Goal: Task Accomplishment & Management: Manage account settings

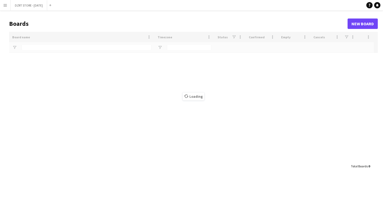
type input "******"
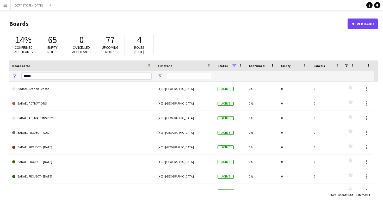
click at [45, 76] on input "******" at bounding box center [87, 76] width 130 height 6
click at [5, 7] on app-icon "Menu" at bounding box center [5, 5] width 4 height 4
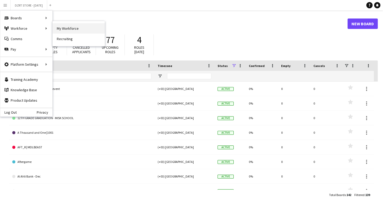
click at [69, 30] on link "My Workforce" at bounding box center [79, 28] width 52 height 10
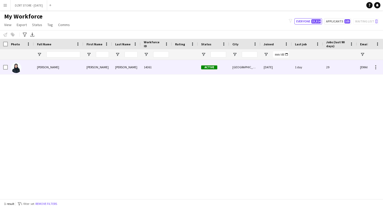
click at [76, 67] on div "[PERSON_NAME]" at bounding box center [59, 67] width 50 height 14
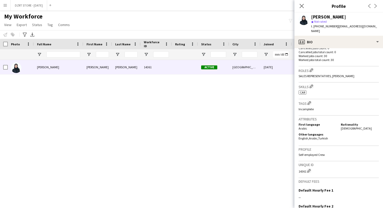
scroll to position [154, 0]
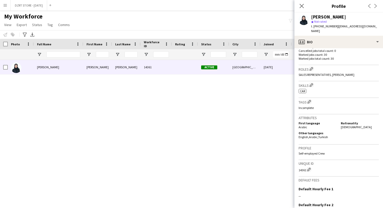
click at [301, 167] on div "14361 Edit crew unique ID" at bounding box center [339, 169] width 80 height 5
copy div "14361"
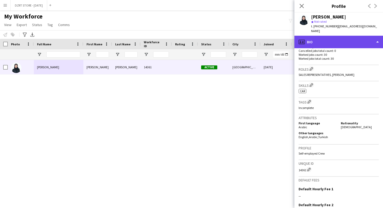
click at [334, 36] on div "profile Bio" at bounding box center [339, 42] width 89 height 13
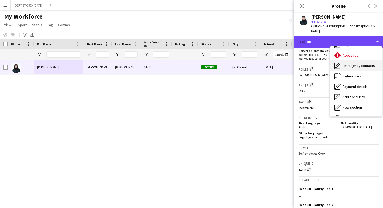
scroll to position [30, 0]
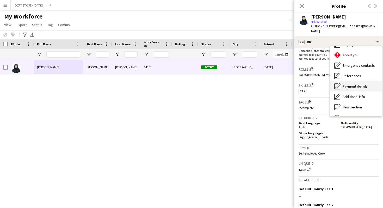
click at [353, 84] on span "Payment details" at bounding box center [355, 86] width 25 height 5
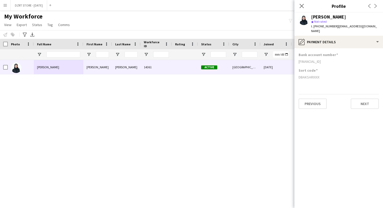
click at [317, 59] on div "SA5836036036072234425775" at bounding box center [339, 61] width 80 height 5
copy div "SA5836036036072234425775"
click at [306, 59] on div "SA5836036036072234425775" at bounding box center [339, 61] width 80 height 5
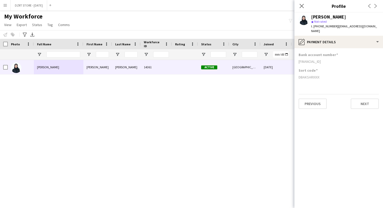
copy div "SA5836036036072234425775"
click at [303, 5] on icon "Close pop-in" at bounding box center [301, 5] width 5 height 5
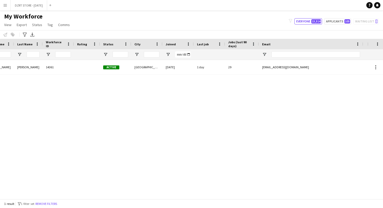
scroll to position [0, 0]
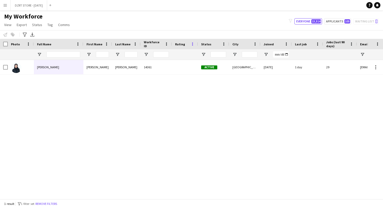
click at [194, 44] on span at bounding box center [192, 44] width 5 height 5
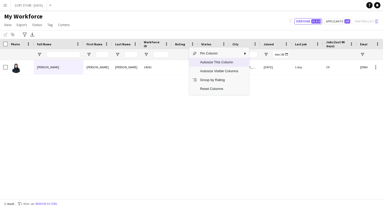
click at [202, 63] on span "Autosize This Column" at bounding box center [219, 62] width 44 height 9
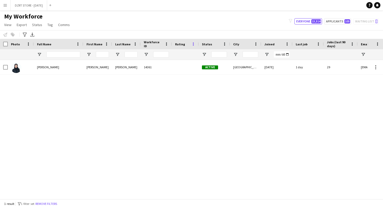
click at [194, 45] on span at bounding box center [193, 44] width 5 height 5
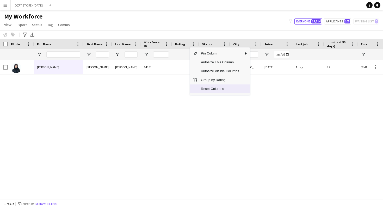
click at [205, 90] on span "Reset Columns" at bounding box center [220, 88] width 44 height 9
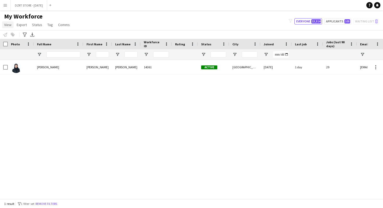
click at [7, 25] on span "View" at bounding box center [7, 24] width 7 height 5
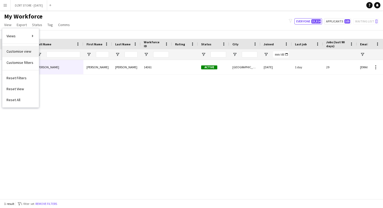
click at [25, 52] on span "Customise view" at bounding box center [19, 51] width 25 height 5
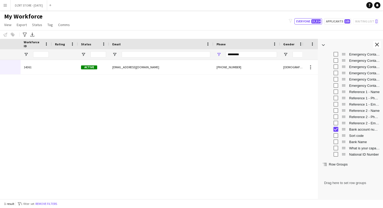
scroll to position [0, 177]
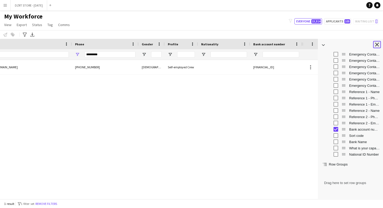
click at [377, 44] on app-icon "Close tool panel" at bounding box center [377, 45] width 4 height 4
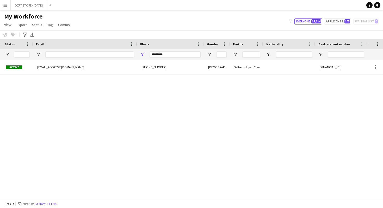
scroll to position [0, 138]
click at [166, 55] on input "*********" at bounding box center [175, 54] width 51 height 6
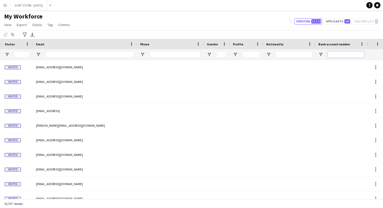
click at [334, 53] on input "Bank account number Filter Input" at bounding box center [346, 54] width 37 height 6
paste input "**********"
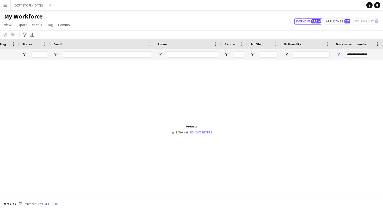
type input "**********"
click at [208, 132] on link "Remove filters" at bounding box center [201, 132] width 22 height 4
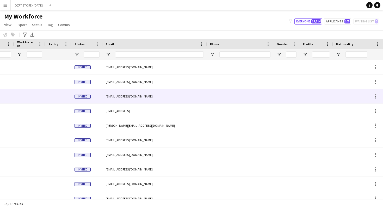
scroll to position [0, 139]
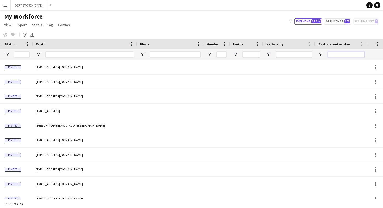
click at [340, 54] on input "Bank account number Filter Input" at bounding box center [346, 54] width 37 height 6
paste input "**********"
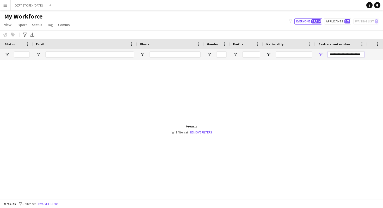
scroll to position [0, 4]
type input "**********"
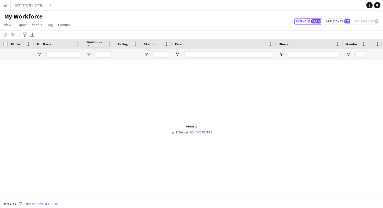
click at [210, 132] on link "Remove filters" at bounding box center [201, 132] width 22 height 4
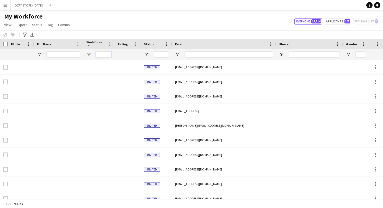
click at [103, 56] on input "Workforce ID Filter Input" at bounding box center [104, 54] width 16 height 6
paste input "****"
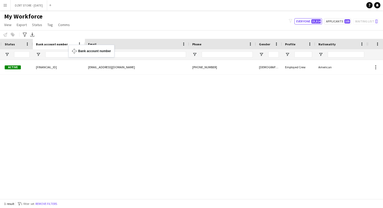
drag, startPoint x: 339, startPoint y: 43, endPoint x: 72, endPoint y: 48, distance: 267.6
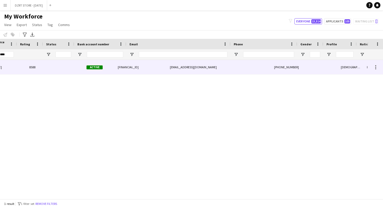
scroll to position [0, 57]
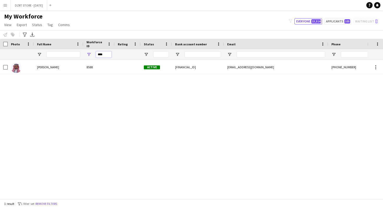
click at [105, 55] on input "****" at bounding box center [104, 54] width 16 height 6
paste input "Workforce ID Filter Input"
click at [107, 55] on input "****" at bounding box center [104, 54] width 16 height 6
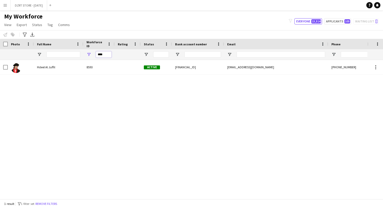
paste input "Workforce ID Filter Input"
click at [105, 55] on input "****" at bounding box center [104, 54] width 16 height 6
paste input "*"
click at [103, 56] on input "*****" at bounding box center [104, 54] width 16 height 6
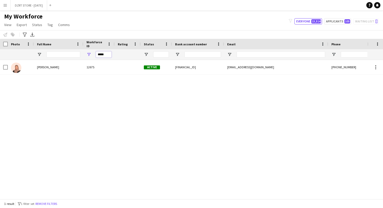
click at [103, 56] on input "*****" at bounding box center [104, 54] width 16 height 6
paste input "Workforce ID Filter Input"
click at [107, 54] on input "*****" at bounding box center [104, 54] width 16 height 6
paste input "Workforce ID Filter Input"
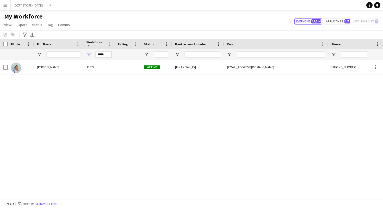
click at [104, 56] on input "*****" at bounding box center [104, 54] width 16 height 6
paste input "Workforce ID Filter Input"
click at [108, 54] on input "*****" at bounding box center [104, 54] width 16 height 6
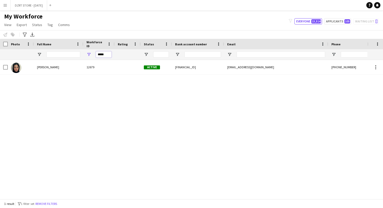
paste input "Workforce ID Filter Input"
click at [110, 55] on input "*****" at bounding box center [104, 54] width 16 height 6
paste input "Workforce ID Filter Input"
click at [108, 54] on input "****" at bounding box center [104, 54] width 16 height 6
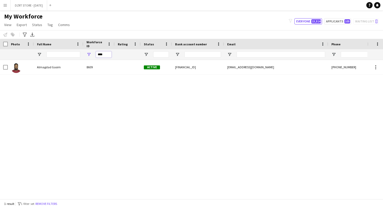
click at [108, 54] on input "****" at bounding box center [104, 54] width 16 height 6
paste input "Workforce ID Filter Input"
click at [105, 53] on input "****" at bounding box center [104, 54] width 16 height 6
paste input "Workforce ID Filter Input"
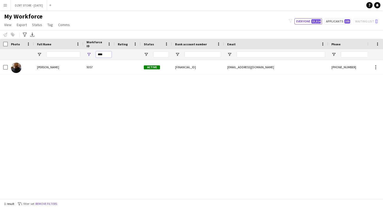
click at [107, 53] on input "****" at bounding box center [104, 54] width 16 height 6
paste input "Workforce ID Filter Input"
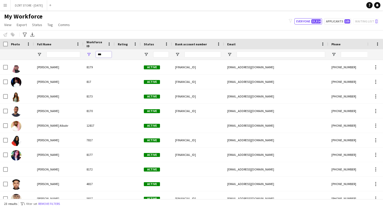
type input "***"
click at [105, 53] on input "***" at bounding box center [104, 54] width 16 height 6
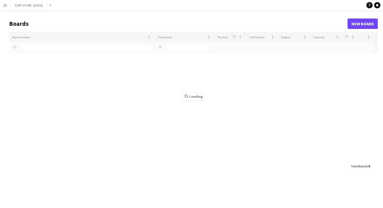
type input "*****"
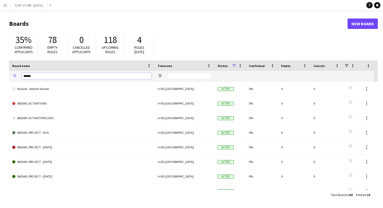
click at [65, 75] on input "******" at bounding box center [87, 76] width 130 height 6
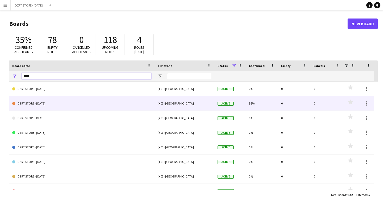
type input "*****"
click at [59, 102] on link "DZRT STORE - [DATE]" at bounding box center [81, 103] width 139 height 15
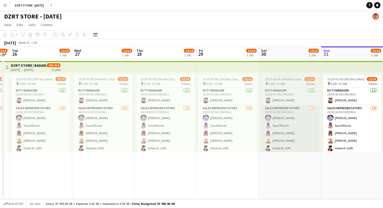
scroll to position [0, 114]
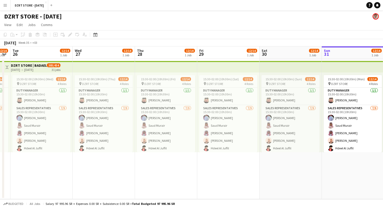
click at [198, 17] on div "DZRT STORE - [DATE]" at bounding box center [191, 15] width 383 height 10
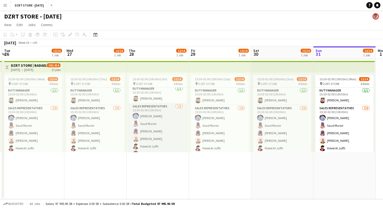
scroll to position [0, 0]
click at [218, 133] on app-card-role "SALES REPRESENTATIVES [DATE] 15:30-02:00 (10h30m) [PERSON_NAME] [PERSON_NAME] H…" at bounding box center [220, 144] width 58 height 78
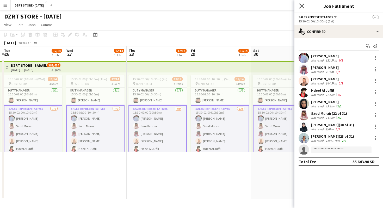
click at [301, 6] on icon "Close pop-in" at bounding box center [301, 5] width 5 height 5
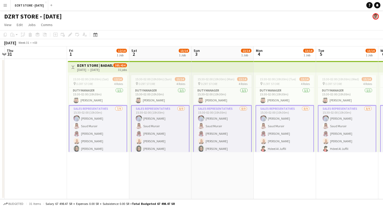
scroll to position [0, 189]
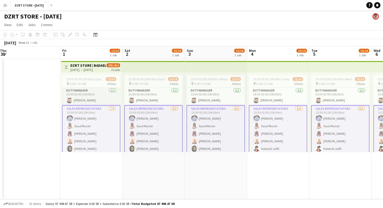
click at [83, 96] on app-card-role "Duty Manager [DATE] 15:30-02:00 (10h30m) [PERSON_NAME]" at bounding box center [91, 97] width 58 height 18
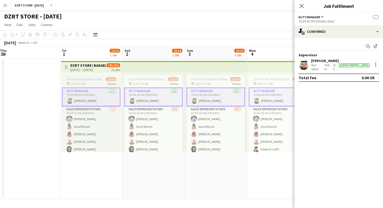
click at [93, 79] on span "15:30-02:00 (10h30m) (Sat)" at bounding box center [84, 79] width 36 height 4
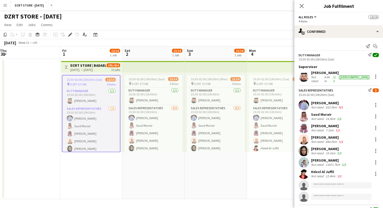
click at [91, 66] on h3 "DZRT STORE | BADAEL" at bounding box center [88, 65] width 36 height 5
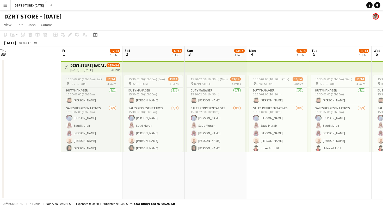
click at [90, 78] on span "15:30-02:00 (10h30m) (Sat)" at bounding box center [84, 79] width 36 height 4
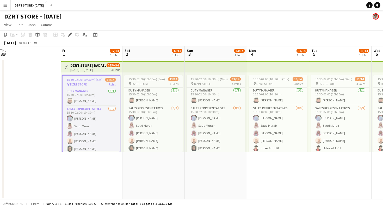
click at [141, 65] on app-top-bar at bounding box center [154, 66] width 62 height 11
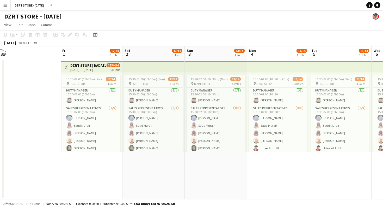
click at [141, 65] on app-top-bar at bounding box center [154, 66] width 62 height 11
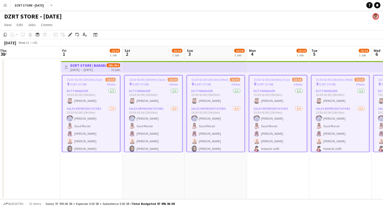
click at [170, 26] on app-page-menu "View Day view expanded Day view collapsed Month view Date picker Jump to [DATE]…" at bounding box center [191, 25] width 383 height 10
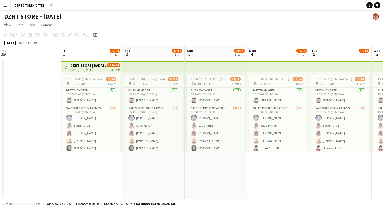
click at [52, 5] on app-icon "Add" at bounding box center [51, 5] width 2 height 2
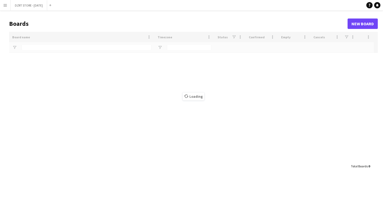
type input "*****"
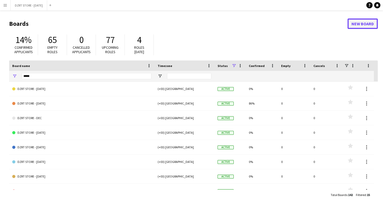
click at [366, 23] on link "New Board" at bounding box center [363, 24] width 30 height 10
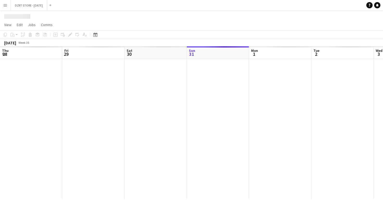
scroll to position [0, 125]
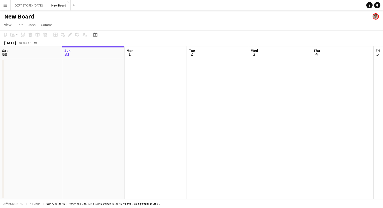
click at [29, 16] on h1 "New Board" at bounding box center [19, 17] width 30 height 8
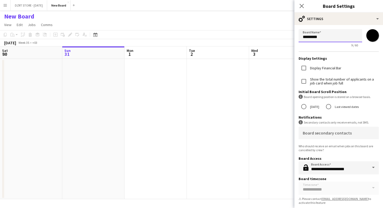
click at [322, 36] on input "*********" at bounding box center [331, 35] width 64 height 13
type input "*"
click at [302, 37] on input "**********" at bounding box center [331, 35] width 64 height 13
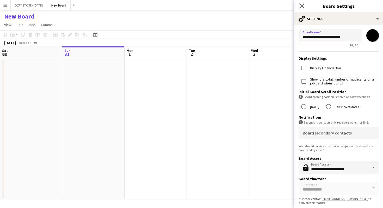
type input "**********"
click at [302, 6] on icon at bounding box center [301, 5] width 5 height 5
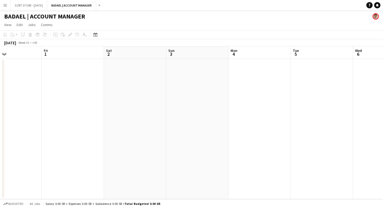
scroll to position [0, 145]
click at [35, 5] on button "DZRT STORE - [DATE] Close" at bounding box center [29, 5] width 37 height 10
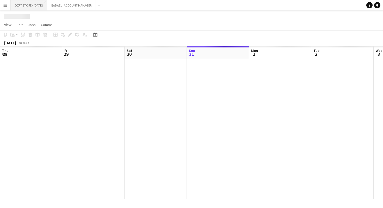
scroll to position [0, 125]
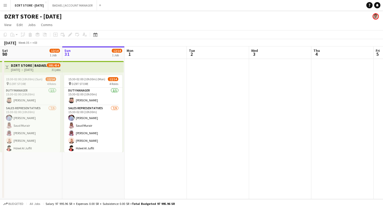
click at [33, 68] on div "[DATE] → [DATE]" at bounding box center [29, 70] width 36 height 4
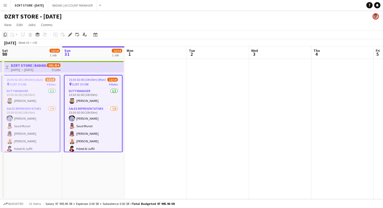
click at [6, 35] on icon "Copy" at bounding box center [5, 35] width 4 height 4
click at [77, 4] on button "BADAEL | ACCOUNT MANAGER Close" at bounding box center [72, 5] width 49 height 10
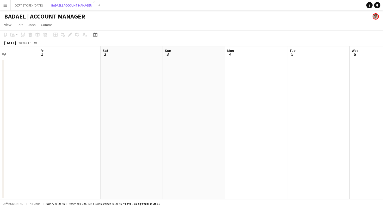
scroll to position [0, 147]
click at [75, 75] on app-date-cell at bounding box center [71, 129] width 62 height 140
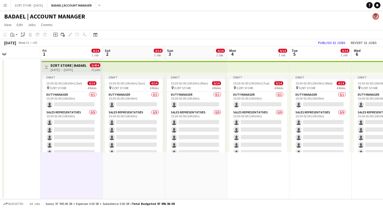
click at [66, 64] on h3 "DZRT STORE | BADAEL" at bounding box center [69, 65] width 36 height 5
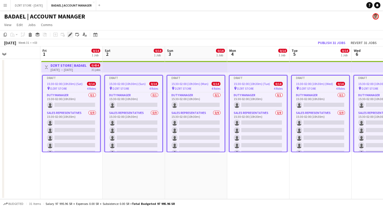
click at [71, 35] on icon "Edit" at bounding box center [70, 35] width 4 height 4
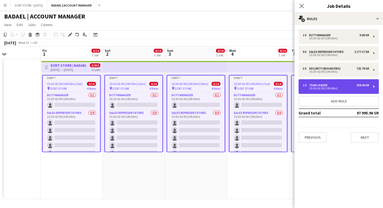
click at [320, 87] on div "15:30-02:00 (10h30m)" at bounding box center [336, 88] width 66 height 3
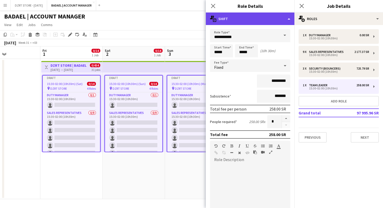
click at [272, 20] on div "multiple-actions-text Shift" at bounding box center [250, 19] width 89 height 13
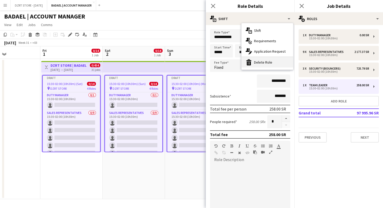
click at [266, 62] on div "bin-2 Delete Role" at bounding box center [268, 62] width 52 height 10
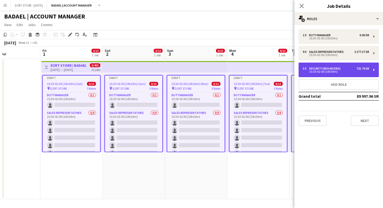
click at [331, 70] on div "15:30-02:00 (10h30m)" at bounding box center [336, 71] width 66 height 3
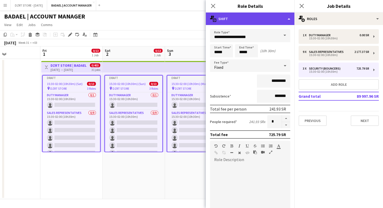
click at [265, 17] on div "multiple-actions-text Shift" at bounding box center [250, 19] width 89 height 13
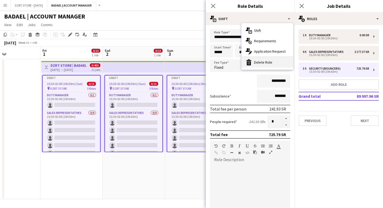
click at [268, 62] on div "bin-2 Delete Role" at bounding box center [268, 62] width 52 height 10
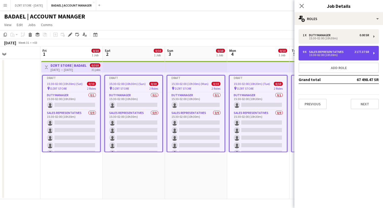
click at [322, 52] on div "SALES REPRESENTATIVES" at bounding box center [327, 52] width 37 height 4
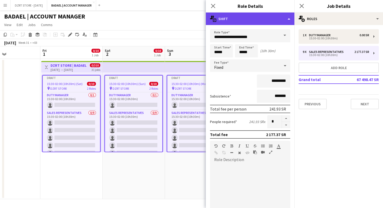
click at [254, 17] on div "multiple-actions-text Shift" at bounding box center [250, 19] width 89 height 13
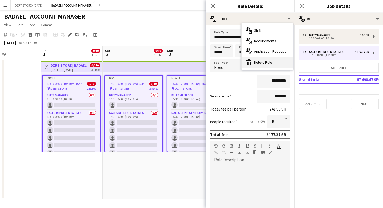
click at [266, 63] on div "bin-2 Delete Role" at bounding box center [268, 62] width 52 height 10
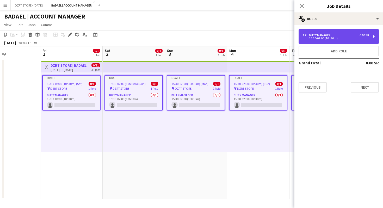
click at [334, 35] on div "1 x Duty Manager 0.00 SR" at bounding box center [336, 35] width 66 height 4
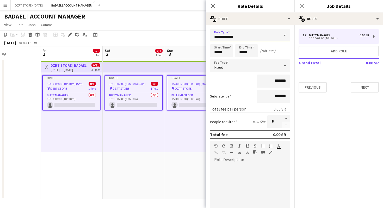
click at [250, 37] on input "**********" at bounding box center [250, 35] width 80 height 13
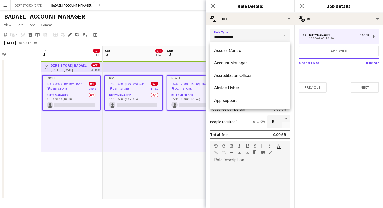
click at [250, 37] on input "**********" at bounding box center [250, 35] width 80 height 13
click at [226, 63] on span "Account Manager" at bounding box center [250, 62] width 72 height 5
type input "**********"
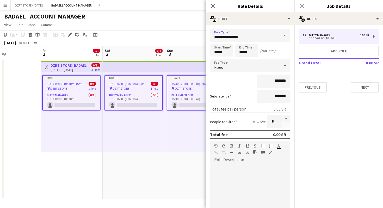
click at [215, 52] on input "*****" at bounding box center [221, 50] width 23 height 13
click at [222, 53] on input "*****" at bounding box center [221, 50] width 23 height 13
type input "*****"
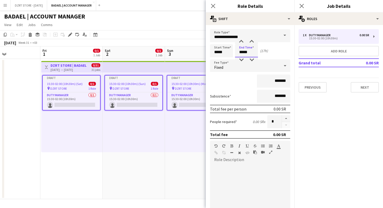
click at [241, 53] on input "*****" at bounding box center [246, 50] width 23 height 13
type input "*****"
click at [281, 50] on div "Start Time ***** End Time ***** (9h)" at bounding box center [250, 50] width 80 height 13
click at [214, 7] on icon at bounding box center [213, 5] width 5 height 5
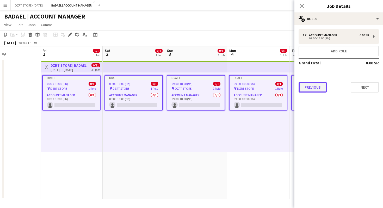
click at [311, 88] on button "Previous" at bounding box center [313, 87] width 28 height 10
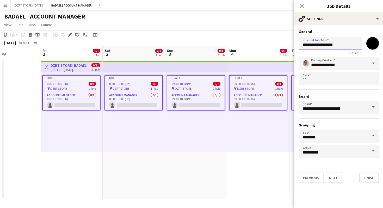
click at [309, 45] on input "**********" at bounding box center [331, 43] width 64 height 13
click at [66, 14] on h1 "BADAEL | ACCOUNT MANAGER" at bounding box center [44, 17] width 81 height 8
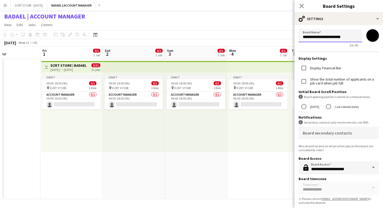
click at [320, 36] on input "**********" at bounding box center [331, 35] width 64 height 13
click at [70, 66] on h3 "DZRT STORE | BADAEL" at bounding box center [69, 65] width 36 height 5
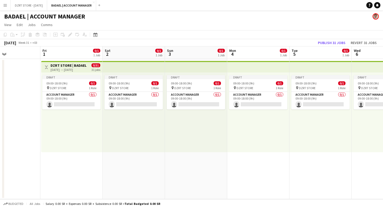
click at [70, 66] on h3 "DZRT STORE | BADAEL" at bounding box center [69, 65] width 36 height 5
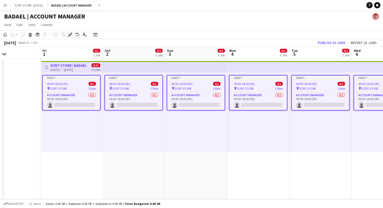
click at [70, 34] on icon at bounding box center [70, 34] width 3 height 3
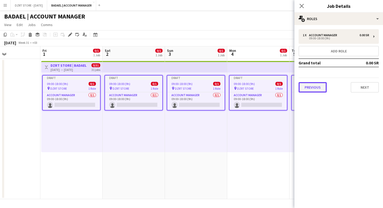
click at [316, 89] on button "Previous" at bounding box center [313, 87] width 28 height 10
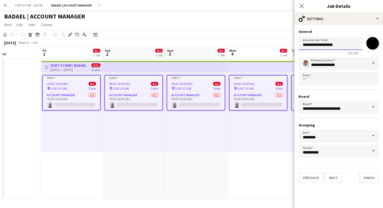
click at [319, 44] on input "**********" at bounding box center [331, 43] width 64 height 13
paste input "*****"
type input "**********"
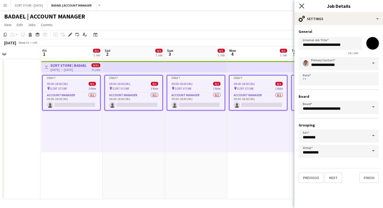
click at [302, 5] on icon at bounding box center [301, 5] width 5 height 5
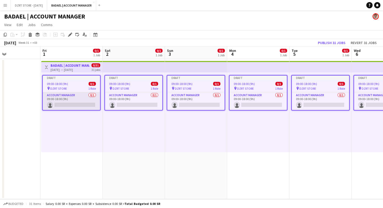
click at [69, 101] on app-card-role "Account Manager 0/1 09:00-18:00 (9h) single-neutral-actions" at bounding box center [71, 101] width 57 height 18
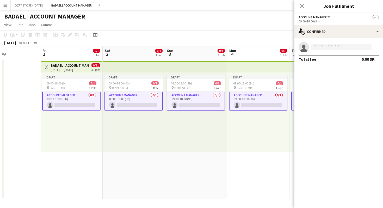
click at [69, 65] on h3 "BADAEL | ACCOUNT MANAGER" at bounding box center [70, 65] width 39 height 5
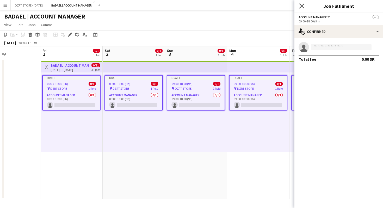
click at [302, 4] on icon "Close pop-in" at bounding box center [301, 5] width 5 height 5
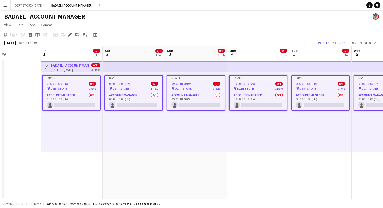
click at [230, 24] on app-page-menu "View Day view expanded Day view collapsed Month view Date picker Jump to [DATE]…" at bounding box center [191, 25] width 383 height 10
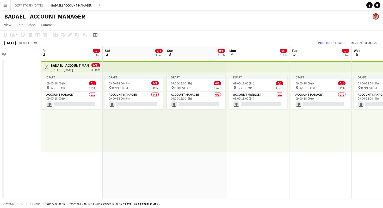
click at [73, 65] on h3 "BADAEL | ACCOUNT MANAGER" at bounding box center [70, 65] width 39 height 5
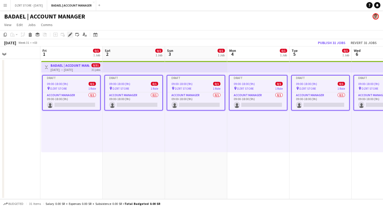
click at [69, 33] on icon "Edit" at bounding box center [70, 35] width 4 height 4
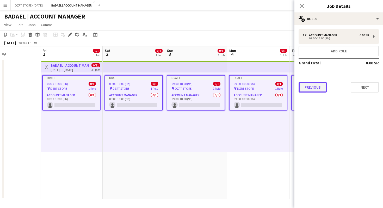
click at [313, 88] on button "Previous" at bounding box center [313, 87] width 28 height 10
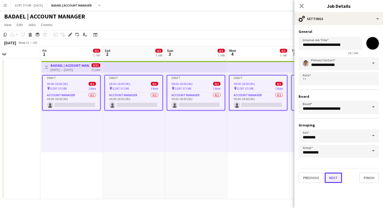
click at [336, 177] on button "Next" at bounding box center [333, 178] width 17 height 10
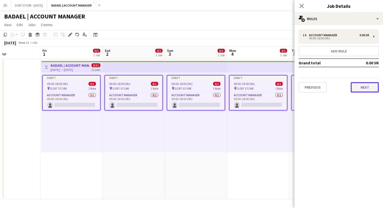
click at [360, 89] on button "Next" at bounding box center [365, 87] width 28 height 10
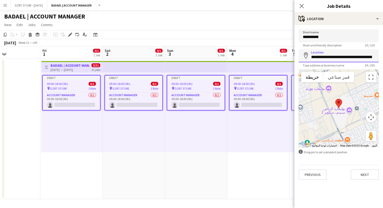
click at [349, 57] on input "**********" at bounding box center [339, 55] width 80 height 13
type input "**********"
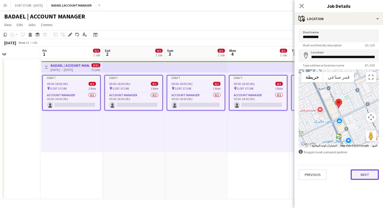
click at [363, 176] on button "Next" at bounding box center [365, 174] width 28 height 10
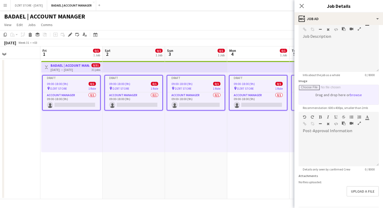
scroll to position [50, 0]
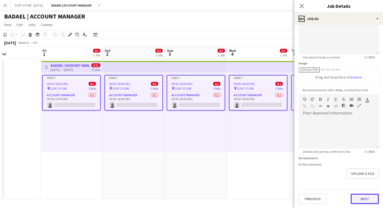
click at [360, 198] on button "Next" at bounding box center [365, 199] width 28 height 10
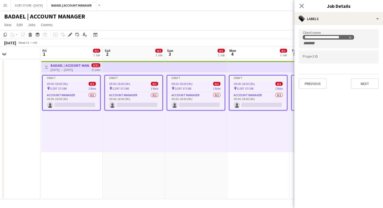
scroll to position [0, 0]
click at [369, 83] on button "Next" at bounding box center [365, 83] width 28 height 10
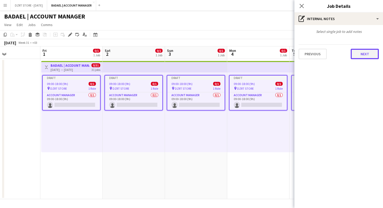
click at [366, 55] on button "Next" at bounding box center [365, 54] width 28 height 10
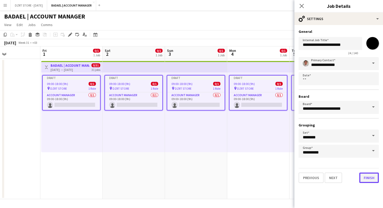
click at [373, 180] on button "Finish" at bounding box center [370, 178] width 20 height 10
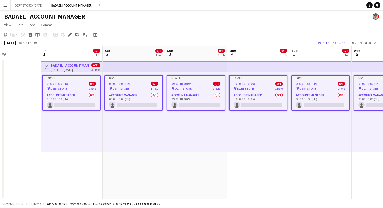
click at [217, 33] on app-toolbar "Copy Paste Paste Command V Paste with crew Command Shift V Paste linked Job [GE…" at bounding box center [191, 34] width 383 height 9
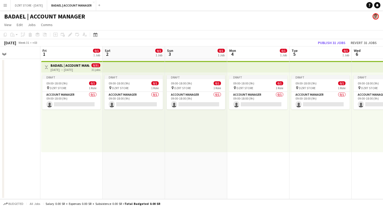
click at [62, 65] on h3 "BADAEL | ACCOUNT MANAGER" at bounding box center [70, 65] width 39 height 5
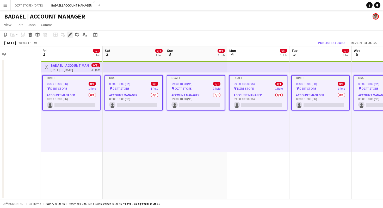
click at [70, 35] on icon at bounding box center [70, 34] width 3 height 3
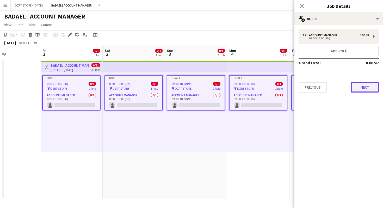
click at [360, 86] on button "Next" at bounding box center [365, 87] width 28 height 10
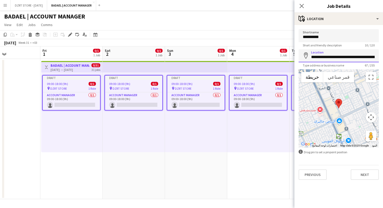
click at [344, 57] on input "**********" at bounding box center [339, 55] width 80 height 13
type input "**********"
click at [301, 4] on icon "Close pop-in" at bounding box center [301, 5] width 5 height 5
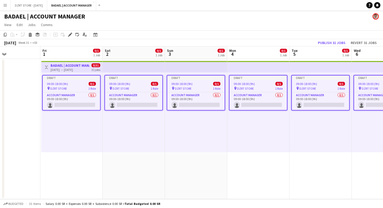
click at [202, 22] on app-page-menu "View Day view expanded Day view collapsed Month view Date picker Jump to [DATE]…" at bounding box center [191, 25] width 383 height 10
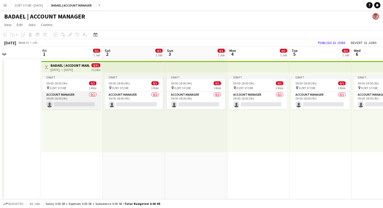
click at [68, 101] on app-card-role "Account Manager 0/1 09:00-18:00 (9h) single-neutral-actions" at bounding box center [71, 101] width 58 height 18
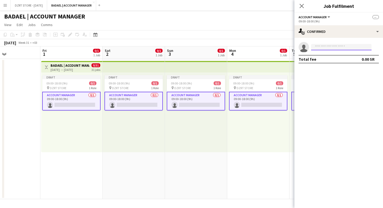
click at [328, 48] on input at bounding box center [341, 47] width 60 height 6
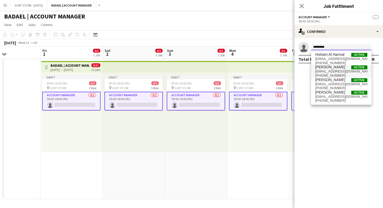
type input "*********"
click at [329, 68] on span "[PERSON_NAME]" at bounding box center [331, 67] width 30 height 4
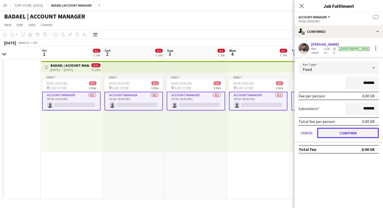
click at [333, 131] on button "Confirm" at bounding box center [348, 133] width 62 height 10
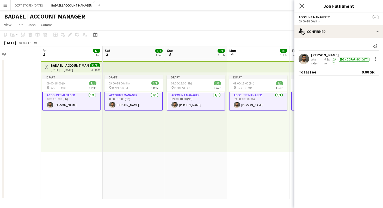
click at [301, 5] on icon at bounding box center [301, 5] width 5 height 5
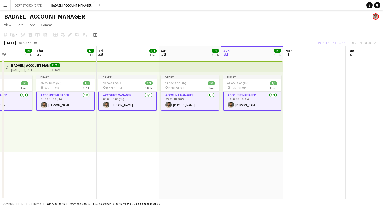
scroll to position [0, 210]
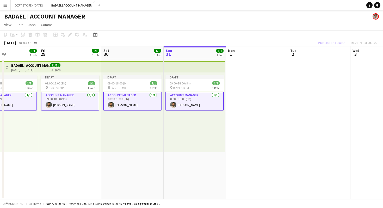
click at [186, 65] on app-top-bar at bounding box center [195, 66] width 62 height 11
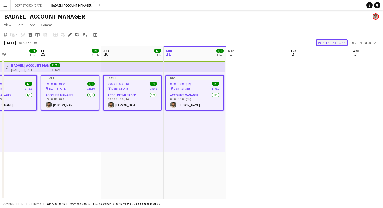
click at [334, 44] on button "Publish 31 jobs" at bounding box center [332, 42] width 32 height 7
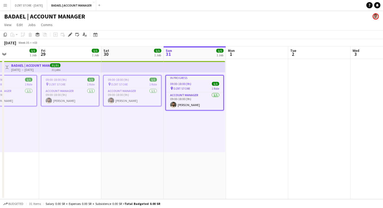
click at [259, 21] on app-page-menu "View Day view expanded Day view collapsed Month view Date picker Jump to [DATE]…" at bounding box center [191, 25] width 383 height 10
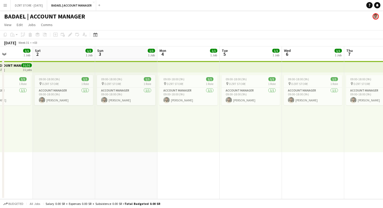
scroll to position [0, 149]
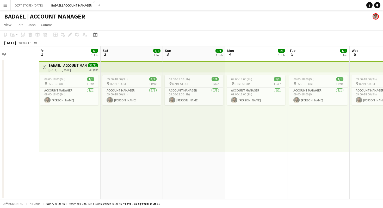
click at [214, 19] on div "BADAEL | ACCOUNT MANAGER" at bounding box center [191, 15] width 383 height 10
click at [211, 20] on div "BADAEL | ACCOUNT MANAGER" at bounding box center [191, 15] width 383 height 10
click at [225, 20] on app-page-menu "View Day view expanded Day view collapsed Month view Date picker Jump to [DATE]…" at bounding box center [191, 25] width 383 height 10
click at [31, 6] on button "DZRT STORE - [DATE] Close" at bounding box center [29, 5] width 37 height 10
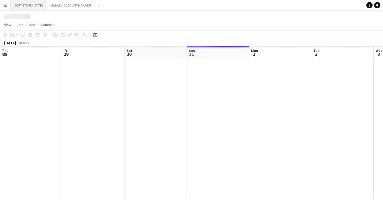
scroll to position [0, 125]
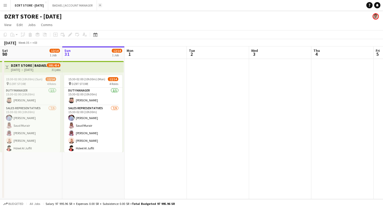
click at [102, 4] on button "Add" at bounding box center [100, 5] width 4 height 4
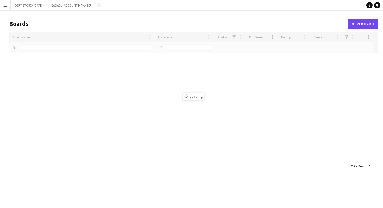
type input "*****"
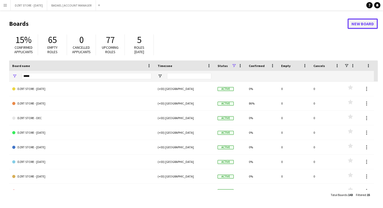
click at [362, 23] on link "New Board" at bounding box center [363, 24] width 30 height 10
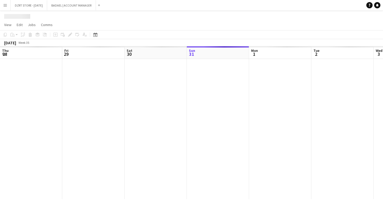
scroll to position [0, 125]
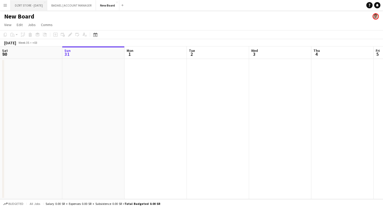
click at [34, 5] on button "DZRT STORE - [DATE] Close" at bounding box center [29, 5] width 37 height 10
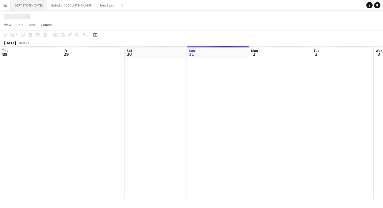
scroll to position [0, 125]
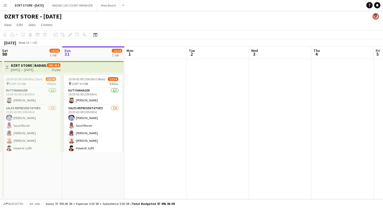
click at [62, 16] on h1 "DZRT STORE - [DATE]" at bounding box center [33, 17] width 58 height 8
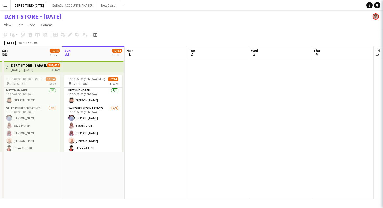
click at [62, 16] on h1 "DZRT STORE - [DATE]" at bounding box center [33, 17] width 58 height 8
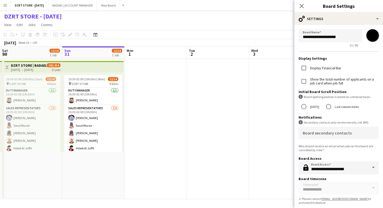
copy h1 "DZRT STORE - [DATE]"
click at [111, 7] on button "New Board Close" at bounding box center [108, 5] width 23 height 10
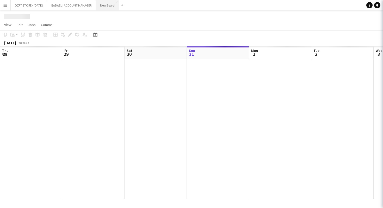
scroll to position [0, 125]
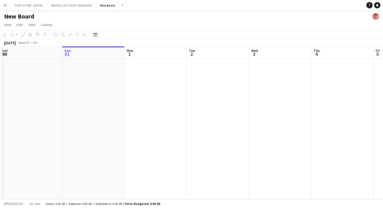
click at [27, 17] on h1 "New Board" at bounding box center [19, 17] width 30 height 8
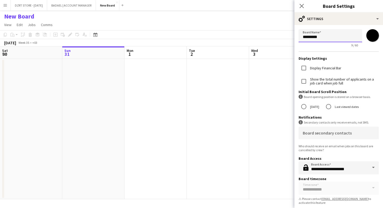
click at [326, 39] on input "*********" at bounding box center [331, 35] width 64 height 13
paste input "**********"
drag, startPoint x: 342, startPoint y: 37, endPoint x: 329, endPoint y: 37, distance: 13.6
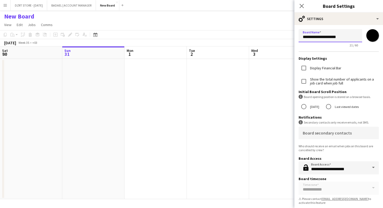
click at [328, 37] on input "**********" at bounding box center [331, 35] width 64 height 13
type input "**********"
click at [374, 34] on input "*******" at bounding box center [373, 35] width 19 height 19
type input "*******"
click at [302, 5] on icon at bounding box center [301, 5] width 5 height 5
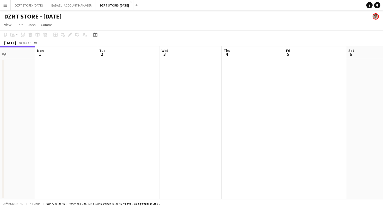
scroll to position [0, 231]
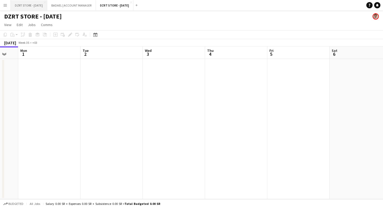
click at [33, 5] on button "DZRT STORE - [DATE] Close" at bounding box center [29, 5] width 37 height 10
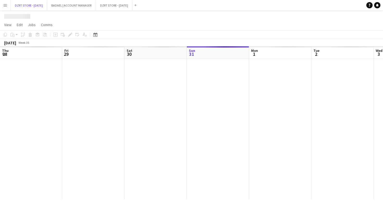
scroll to position [0, 125]
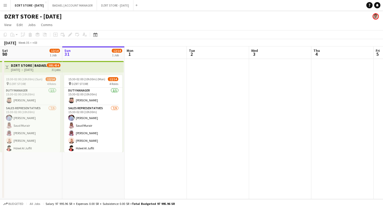
click at [79, 65] on app-top-bar at bounding box center [93, 66] width 62 height 11
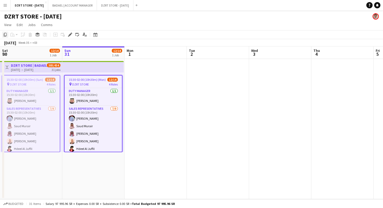
click at [5, 35] on icon "Copy" at bounding box center [5, 35] width 4 height 4
click at [131, 5] on button "DZRT STORE - [DATE] Close" at bounding box center [115, 5] width 37 height 10
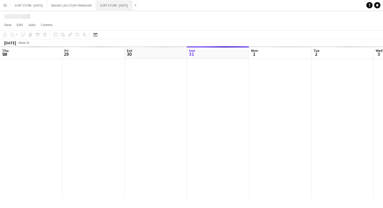
scroll to position [0, 125]
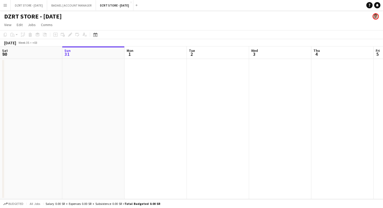
click at [150, 68] on app-date-cell at bounding box center [156, 129] width 62 height 140
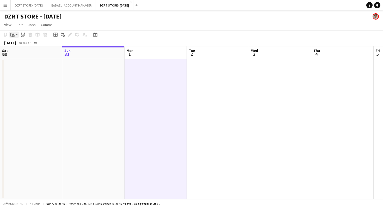
click at [17, 34] on app-action-btn "Paste" at bounding box center [13, 35] width 9 height 6
click at [25, 54] on link "Paste with crew Command Shift V" at bounding box center [34, 53] width 41 height 5
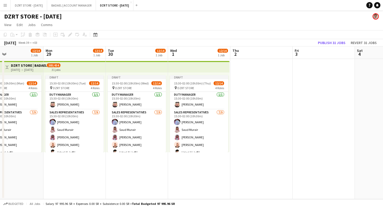
scroll to position [0, 208]
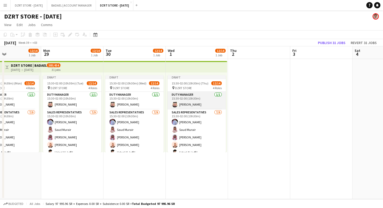
click at [205, 103] on app-card-role "Duty Manager [DATE] 15:30-02:00 (10h30m) [PERSON_NAME]" at bounding box center [197, 101] width 58 height 18
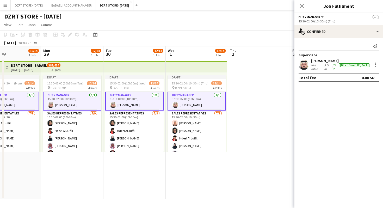
click at [201, 66] on app-top-bar at bounding box center [197, 66] width 62 height 11
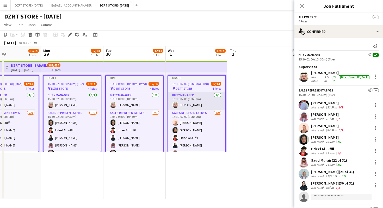
click at [199, 104] on app-card-role "Duty Manager [DATE] 15:30-02:00 (10h30m) [PERSON_NAME]" at bounding box center [196, 101] width 57 height 18
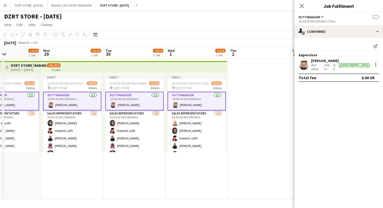
click at [199, 104] on app-card-role "Duty Manager [DATE] 15:30-02:00 (10h30m) [PERSON_NAME]" at bounding box center [197, 101] width 58 height 19
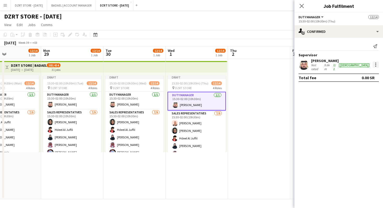
click at [376, 64] on div at bounding box center [376, 65] width 6 height 6
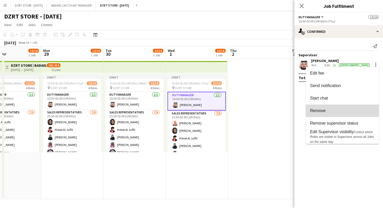
click at [330, 110] on span "Remove" at bounding box center [342, 110] width 65 height 5
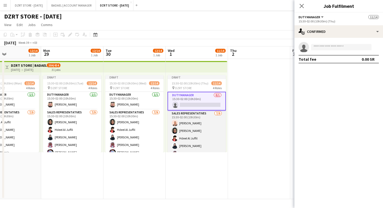
click at [214, 129] on app-card-role "SALES REPRESENTATIVES [DATE] 15:30-02:00 (10h30m) [PERSON_NAME] Al Juffil [PERS…" at bounding box center [197, 150] width 58 height 78
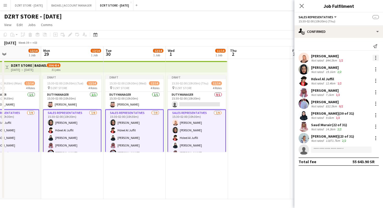
click at [376, 58] on div at bounding box center [375, 57] width 1 height 1
click at [217, 133] on div at bounding box center [191, 104] width 383 height 208
click at [209, 130] on app-card-role "SALES REPRESENTATIVES [DATE] 15:30-02:00 (10h30m) [PERSON_NAME] Al Juffil [PERS…" at bounding box center [197, 149] width 58 height 79
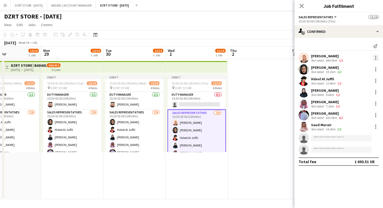
click at [377, 57] on div at bounding box center [376, 58] width 6 height 6
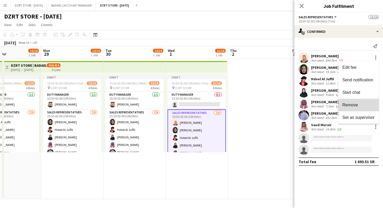
click at [349, 105] on span "Remove" at bounding box center [351, 105] width 16 height 4
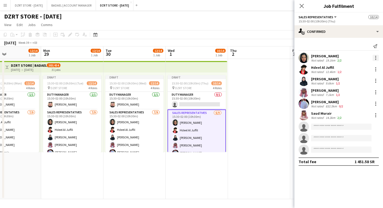
click at [377, 58] on div at bounding box center [376, 58] width 6 height 6
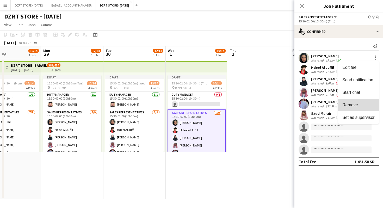
click at [352, 104] on span "Remove" at bounding box center [351, 105] width 16 height 4
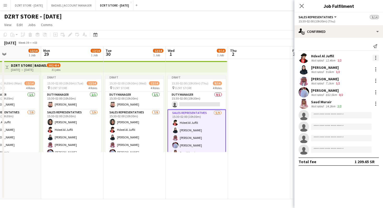
click at [375, 58] on div at bounding box center [376, 58] width 6 height 6
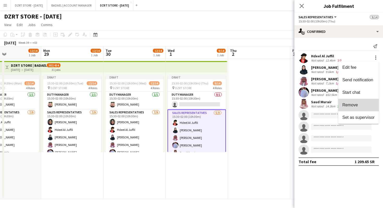
click at [359, 105] on span "Remove" at bounding box center [359, 105] width 32 height 5
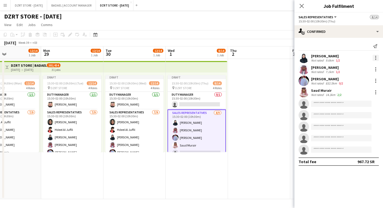
click at [376, 57] on div at bounding box center [375, 56] width 1 height 1
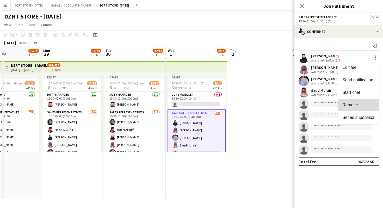
click at [355, 105] on span "Remove" at bounding box center [351, 105] width 16 height 4
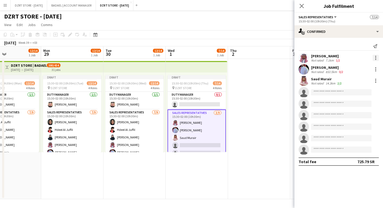
click at [376, 57] on div at bounding box center [376, 58] width 6 height 6
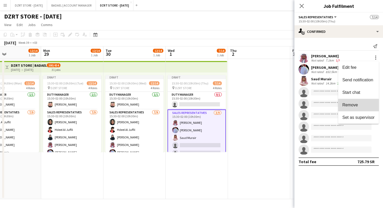
click at [355, 104] on span "Remove" at bounding box center [351, 105] width 16 height 4
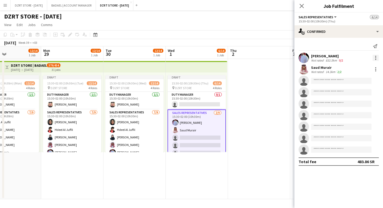
click at [376, 57] on div at bounding box center [375, 57] width 1 height 1
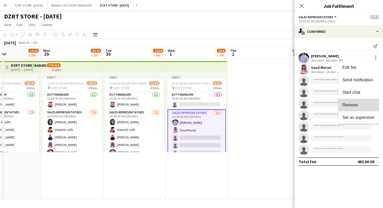
click at [365, 105] on span "Remove" at bounding box center [359, 105] width 32 height 5
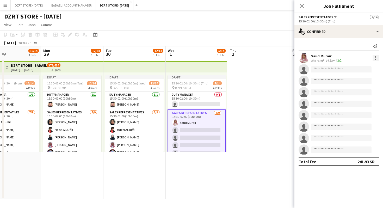
click at [377, 57] on div at bounding box center [376, 58] width 6 height 6
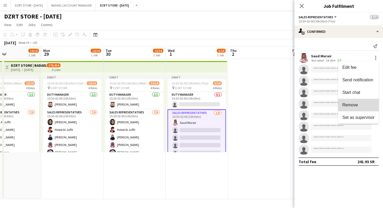
click at [364, 106] on span "Remove" at bounding box center [359, 105] width 32 height 5
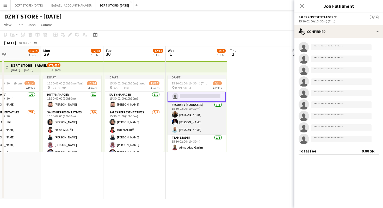
click at [205, 124] on app-card-role "Security (Bouncers) [DATE] 15:30-02:00 (10h30m) [PERSON_NAME] [PERSON_NAME] Ali…" at bounding box center [197, 118] width 58 height 33
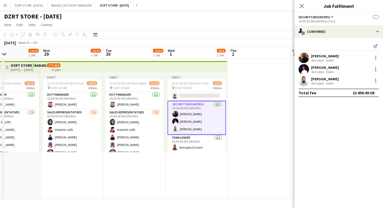
scroll to position [86, 0]
click at [205, 121] on app-card-role "Security (Bouncers) [DATE] 15:30-02:00 (10h30m) [PERSON_NAME] [PERSON_NAME] Ali…" at bounding box center [197, 118] width 58 height 34
click at [377, 57] on div at bounding box center [376, 58] width 6 height 6
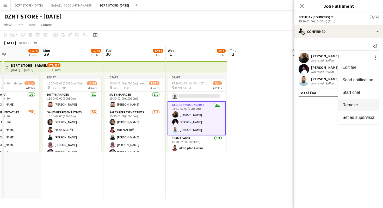
click at [354, 103] on span "Remove" at bounding box center [351, 105] width 16 height 4
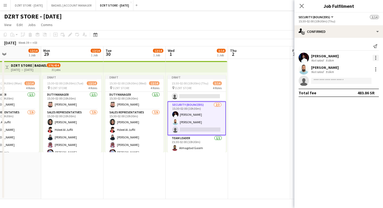
click at [376, 57] on div at bounding box center [376, 58] width 6 height 6
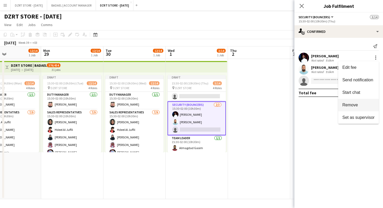
click at [359, 104] on span "Remove" at bounding box center [359, 105] width 32 height 5
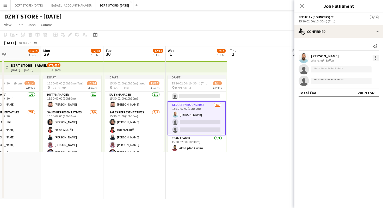
click at [376, 56] on div at bounding box center [375, 56] width 1 height 1
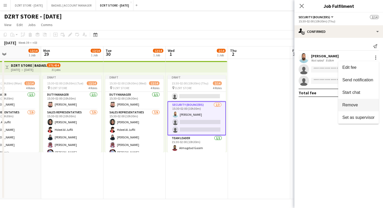
click at [359, 105] on span "Remove" at bounding box center [359, 105] width 32 height 5
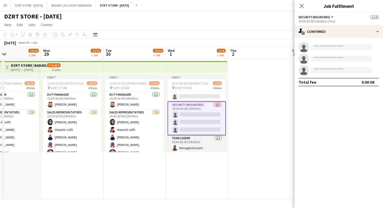
scroll to position [87, 0]
click at [210, 147] on app-card-role "Team Leader [DATE] 15:30-02:00 (10h30m) Almagdad Gasim" at bounding box center [197, 144] width 58 height 18
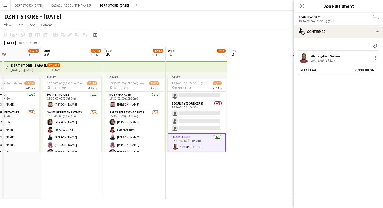
click at [210, 147] on app-card-role "Team Leader [DATE] 15:30-02:00 (10h30m) Almagdad Gasim" at bounding box center [197, 143] width 58 height 19
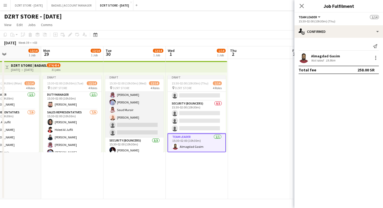
scroll to position [86, 0]
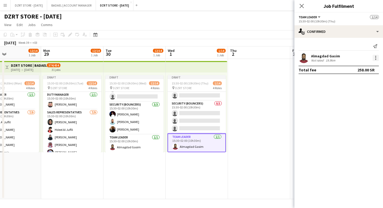
click at [377, 57] on div at bounding box center [376, 58] width 6 height 6
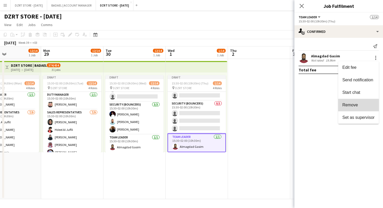
click at [360, 104] on span "Remove" at bounding box center [359, 105] width 32 height 5
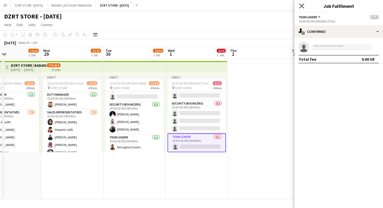
click at [302, 6] on icon "Close pop-in" at bounding box center [301, 5] width 5 height 5
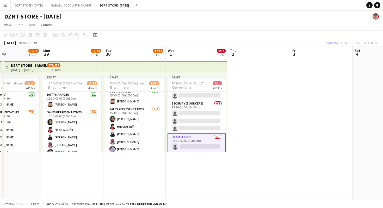
scroll to position [0, 0]
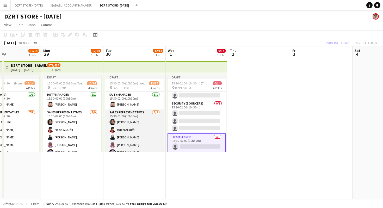
click at [133, 127] on app-card-role "SALES REPRESENTATIVES [DATE] 15:30-02:00 (10h30m) [PERSON_NAME] [PERSON_NAME] […" at bounding box center [134, 149] width 58 height 78
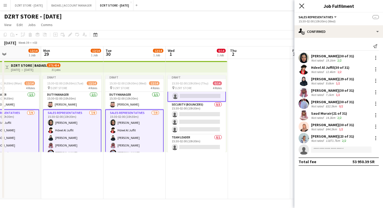
click at [303, 5] on icon at bounding box center [301, 5] width 5 height 5
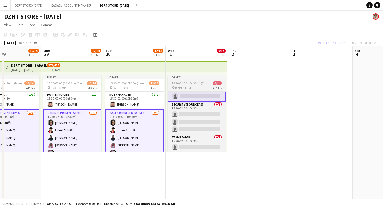
click at [194, 78] on div "Draft" at bounding box center [197, 77] width 58 height 4
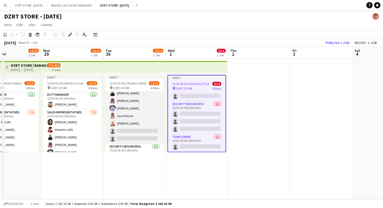
scroll to position [86, 0]
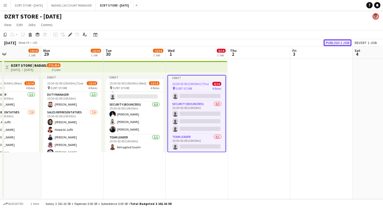
click at [341, 43] on button "Publish 1 job" at bounding box center [338, 42] width 28 height 7
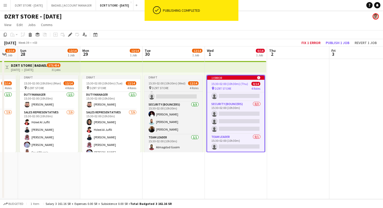
scroll to position [0, 192]
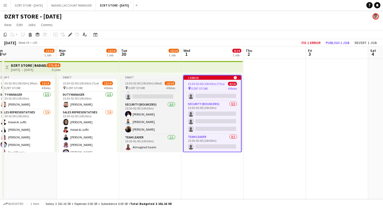
click at [145, 77] on div "Draft" at bounding box center [150, 77] width 58 height 4
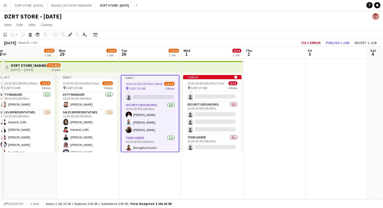
click at [146, 66] on app-top-bar at bounding box center [150, 66] width 62 height 11
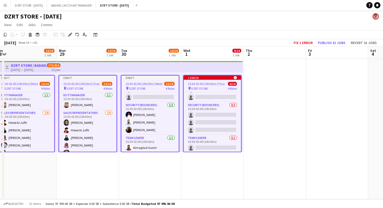
scroll to position [87, 0]
click at [70, 35] on icon at bounding box center [70, 34] width 3 height 3
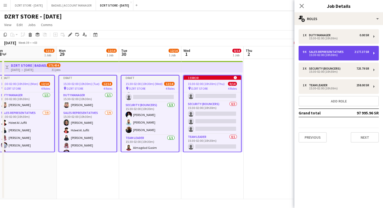
click at [330, 50] on div "9 x SALES REPRESENTATIVES 2 177.37 SR 15:30-02:00 (10h30m)" at bounding box center [339, 53] width 80 height 15
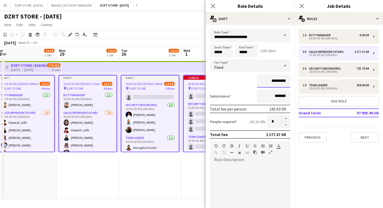
click at [273, 81] on input "*********" at bounding box center [273, 81] width 33 height 13
type input "******"
click at [235, 88] on form "**********" at bounding box center [250, 157] width 89 height 257
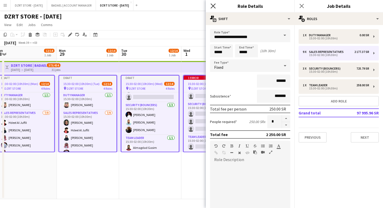
click at [213, 5] on icon "Close pop-in" at bounding box center [213, 5] width 5 height 5
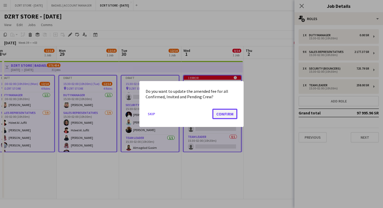
click at [222, 115] on button "Confirm" at bounding box center [225, 114] width 25 height 10
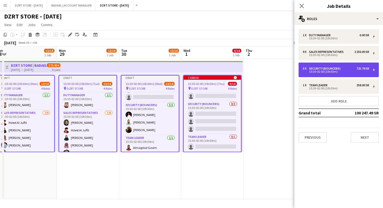
click at [331, 69] on div "Security (Bouncers)" at bounding box center [326, 69] width 34 height 4
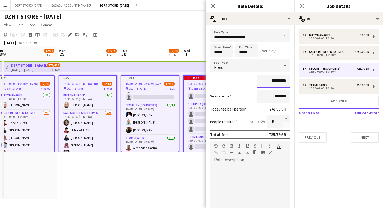
click at [274, 80] on input "*********" at bounding box center [273, 81] width 33 height 13
type input "******"
click at [235, 89] on form "**********" at bounding box center [250, 157] width 89 height 257
click at [214, 5] on icon at bounding box center [213, 5] width 5 height 5
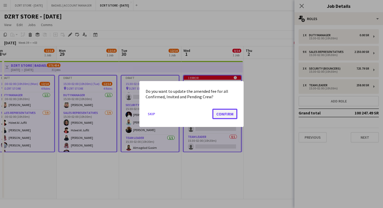
click at [229, 111] on button "Confirm" at bounding box center [225, 114] width 25 height 10
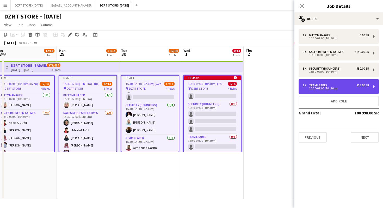
click at [328, 86] on div "Team Leader" at bounding box center [319, 85] width 21 height 4
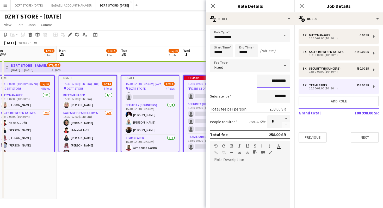
click at [271, 79] on input "*********" at bounding box center [273, 81] width 33 height 13
type input "******"
click at [213, 6] on icon at bounding box center [213, 5] width 5 height 5
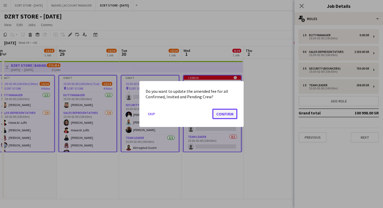
click at [226, 113] on button "Confirm" at bounding box center [225, 114] width 25 height 10
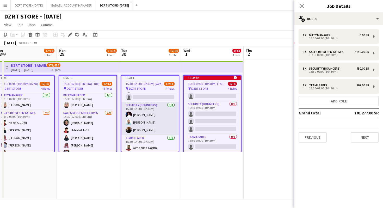
click at [163, 122] on app-card-role "Security (Bouncers) [DATE] 15:30-02:00 (10h30m) [PERSON_NAME] [PERSON_NAME]" at bounding box center [150, 118] width 57 height 33
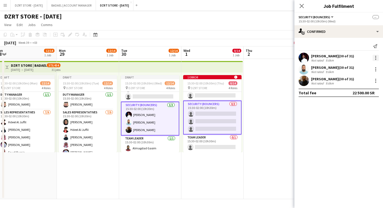
click at [376, 57] on div at bounding box center [376, 58] width 6 height 6
click at [302, 5] on div at bounding box center [191, 104] width 383 height 208
click at [302, 5] on icon at bounding box center [302, 6] width 4 height 4
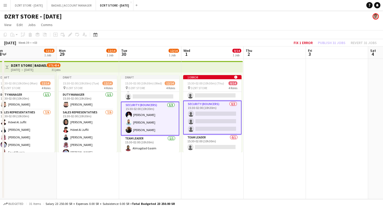
click at [155, 66] on app-top-bar at bounding box center [150, 66] width 62 height 11
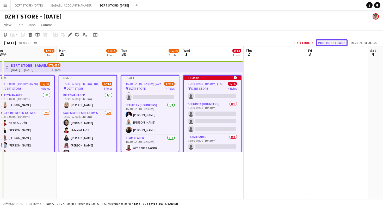
click at [330, 43] on button "Publish 31 jobs" at bounding box center [332, 42] width 32 height 7
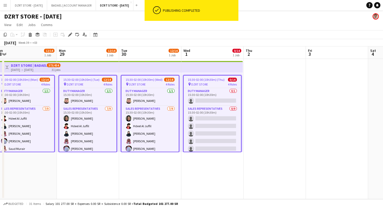
click at [272, 23] on app-page-menu "View Day view expanded Day view collapsed Month view Date picker Jump to [DATE]…" at bounding box center [191, 25] width 383 height 10
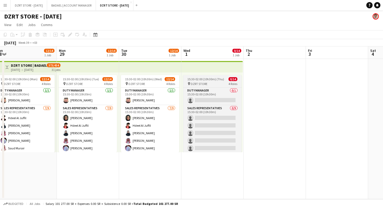
click at [215, 78] on span "15:30-02:00 (10h30m) (Thu)" at bounding box center [205, 79] width 37 height 4
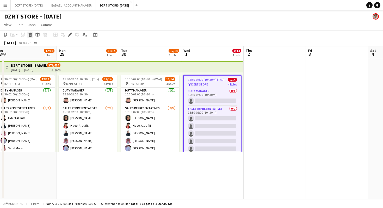
click at [30, 36] on icon at bounding box center [30, 35] width 3 height 3
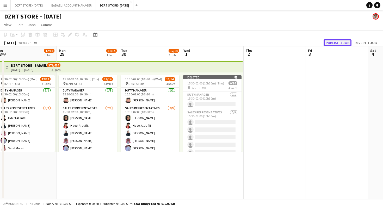
click at [331, 43] on button "Publish 1 job" at bounding box center [338, 42] width 28 height 7
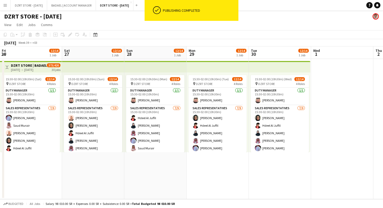
scroll to position [0, 125]
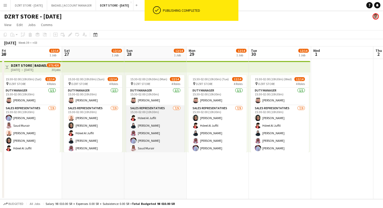
click at [166, 117] on app-card-role "SALES REPRESENTATIVES [DATE] 15:30-02:00 (10h30m) Hdeel Al Juffil [PERSON_NAME]…" at bounding box center [155, 144] width 58 height 78
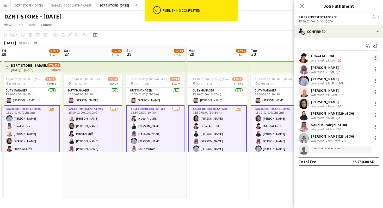
click at [375, 59] on div at bounding box center [376, 58] width 6 height 6
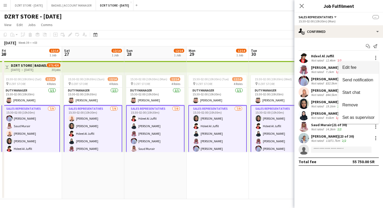
click at [356, 68] on span "Edit fee" at bounding box center [350, 67] width 14 height 4
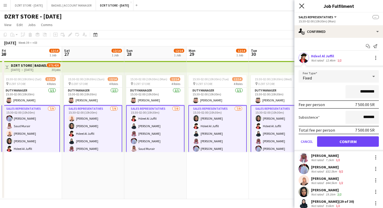
click at [302, 5] on icon at bounding box center [301, 5] width 5 height 5
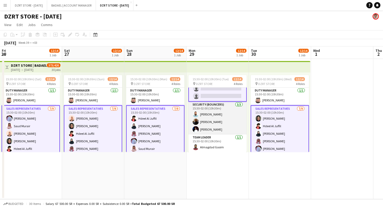
click at [227, 123] on app-card-role "Security (Bouncers) [DATE] 15:30-02:00 (10h30m) [PERSON_NAME] [PERSON_NAME] [PE…" at bounding box center [218, 118] width 58 height 33
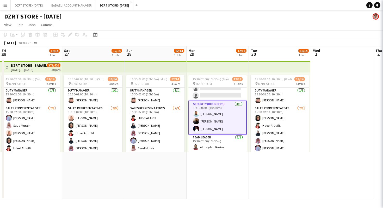
scroll to position [82, 0]
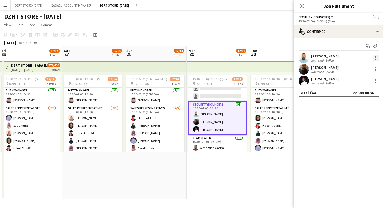
click at [376, 57] on div at bounding box center [376, 58] width 6 height 6
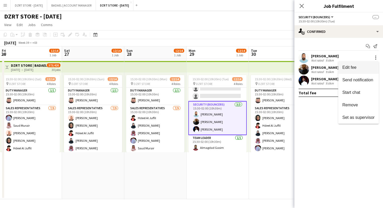
click at [357, 67] on span "Edit fee" at bounding box center [350, 67] width 14 height 4
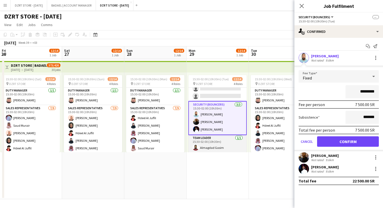
click at [219, 145] on app-card-role "Team Leader [DATE] 15:30-02:00 (10h30m) Almagdad Gasim" at bounding box center [218, 144] width 58 height 18
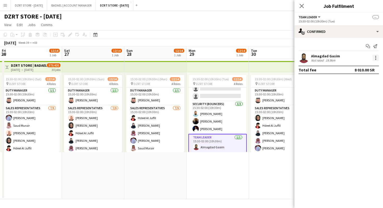
click at [376, 57] on div at bounding box center [376, 58] width 6 height 6
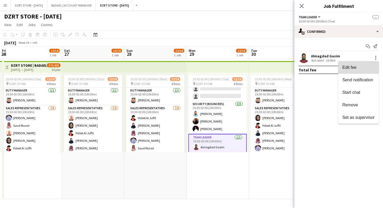
click at [350, 68] on span "Edit fee" at bounding box center [350, 67] width 14 height 4
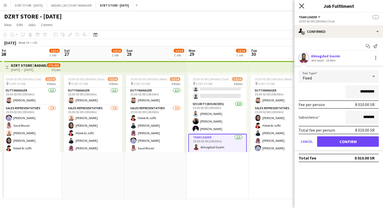
click at [301, 6] on icon "Close pop-in" at bounding box center [301, 5] width 5 height 5
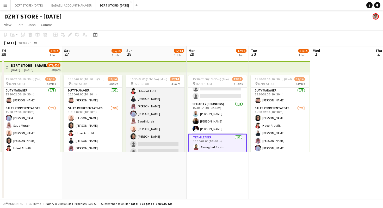
scroll to position [83, 0]
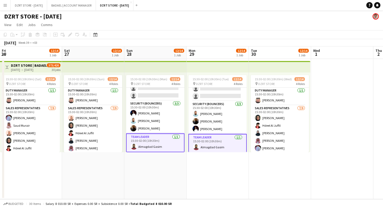
click at [228, 21] on app-page-menu "View Day view expanded Day view collapsed Month view Date picker Jump to [DATE]…" at bounding box center [191, 25] width 383 height 10
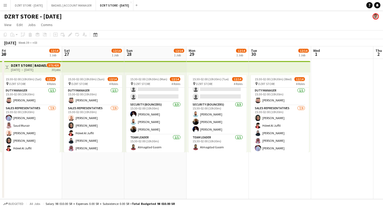
scroll to position [82, 0]
click at [213, 144] on app-card-role "Team Leader [DATE] 15:30-02:00 (10h30m) Almagdad Gasim" at bounding box center [218, 144] width 58 height 18
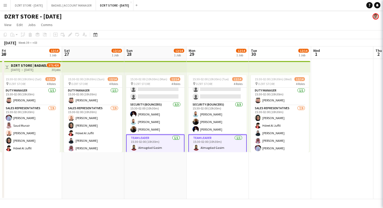
scroll to position [83, 0]
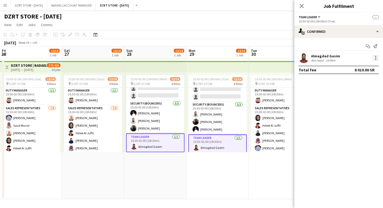
click at [376, 57] on div at bounding box center [375, 56] width 1 height 1
click at [349, 67] on span "Edit fee" at bounding box center [350, 67] width 14 height 4
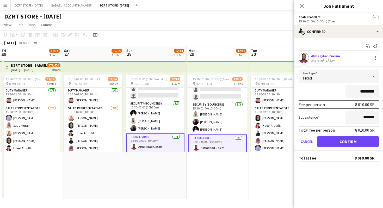
click at [364, 92] on input "*********" at bounding box center [362, 91] width 33 height 13
click at [363, 93] on input "********" at bounding box center [362, 91] width 33 height 13
click at [317, 92] on div "*********" at bounding box center [339, 91] width 80 height 13
click at [370, 92] on input "*********" at bounding box center [362, 91] width 33 height 13
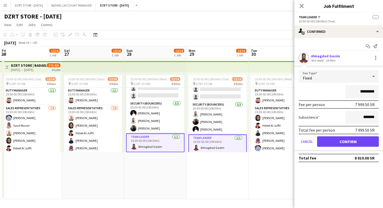
click at [321, 95] on div "*********" at bounding box center [339, 91] width 80 height 13
click at [369, 92] on input "*********" at bounding box center [362, 91] width 33 height 13
type input "********"
click at [339, 141] on button "Confirm" at bounding box center [348, 141] width 62 height 10
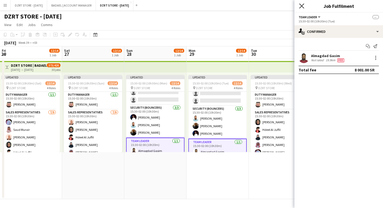
click at [303, 6] on icon "Close pop-in" at bounding box center [301, 5] width 5 height 5
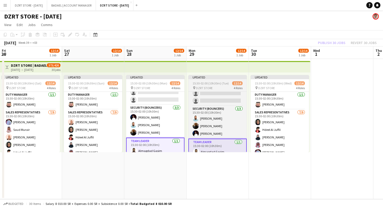
click at [212, 81] on span "15:30-02:00 (10h30m) (Tue)" at bounding box center [211, 83] width 36 height 4
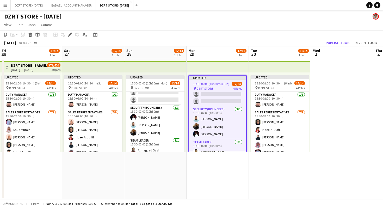
click at [208, 66] on app-top-bar at bounding box center [218, 66] width 62 height 11
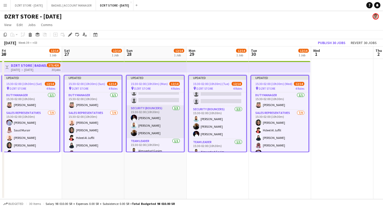
scroll to position [87, 0]
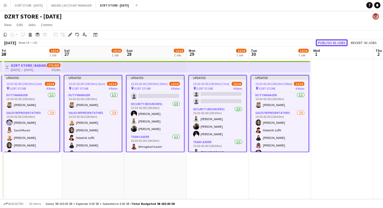
click at [335, 43] on button "Publish 30 jobs" at bounding box center [332, 42] width 32 height 7
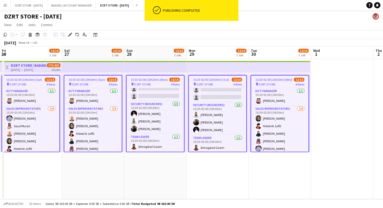
scroll to position [83, 0]
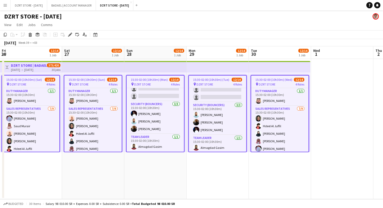
click at [278, 17] on div "DZRT STORE - [DATE]" at bounding box center [191, 15] width 383 height 10
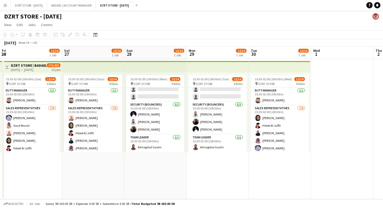
click at [231, 16] on div "DZRT STORE - [DATE]" at bounding box center [191, 15] width 383 height 10
click at [228, 25] on app-page-menu "View Day view expanded Day view collapsed Month view Date picker Jump to [DATE]…" at bounding box center [191, 25] width 383 height 10
click at [227, 20] on app-page-menu "View Day view expanded Day view collapsed Month view Date picker Jump to [DATE]…" at bounding box center [191, 25] width 383 height 10
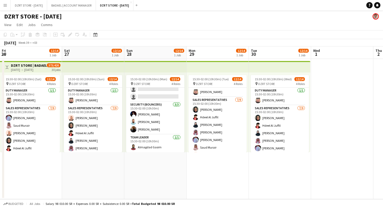
scroll to position [0, 0]
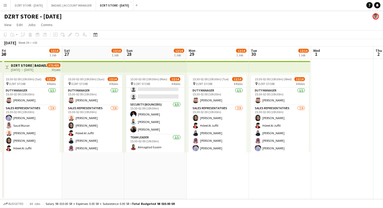
click at [205, 68] on app-top-bar at bounding box center [218, 66] width 62 height 11
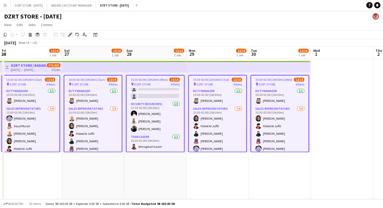
click at [70, 34] on icon "Edit" at bounding box center [70, 35] width 4 height 4
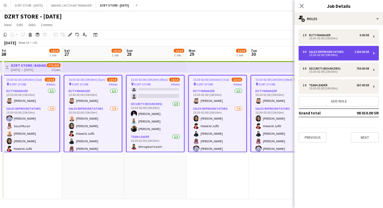
click at [339, 55] on div "15:30-02:00 (10h30m)" at bounding box center [336, 55] width 66 height 3
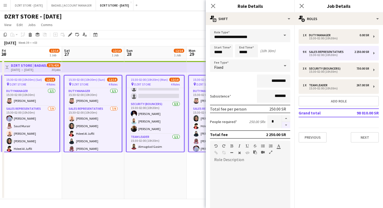
click at [286, 125] on button "button" at bounding box center [286, 125] width 8 height 7
type input "*"
click at [286, 125] on div at bounding box center [286, 121] width 9 height 13
click at [213, 5] on icon "Close pop-in" at bounding box center [213, 5] width 5 height 5
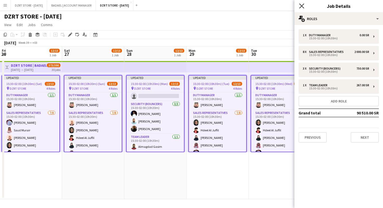
click at [302, 3] on icon "Close pop-in" at bounding box center [301, 5] width 5 height 5
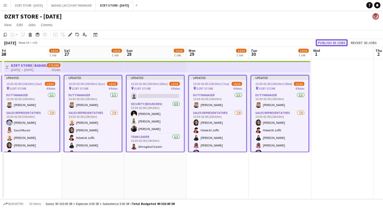
click at [331, 43] on button "Publish 30 jobs" at bounding box center [332, 42] width 32 height 7
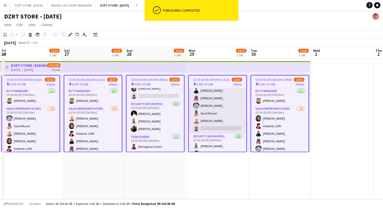
scroll to position [44, 0]
click at [215, 118] on app-card-role "SALES REPRESENTATIVES [DATE] 15:30-02:00 (10h30m) [PERSON_NAME] [PERSON_NAME] […" at bounding box center [217, 97] width 57 height 71
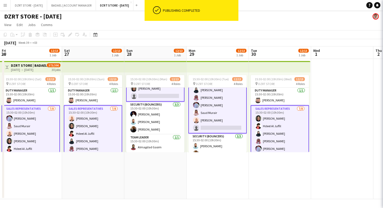
scroll to position [44, 0]
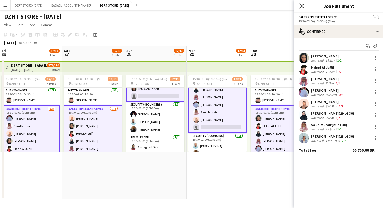
click at [302, 6] on icon at bounding box center [301, 5] width 5 height 5
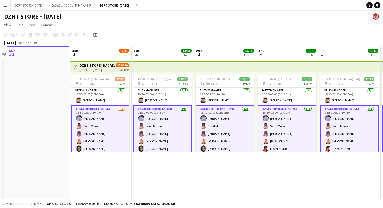
scroll to position [0, 181]
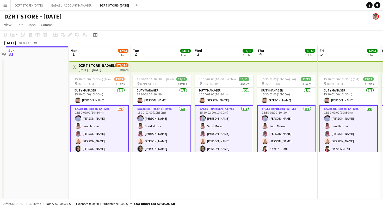
click at [165, 141] on app-card-role "SALES REPRESENTATIVES [DATE] 15:30-02:00 (10h30m) [PERSON_NAME] [PERSON_NAME] S…" at bounding box center [162, 141] width 58 height 72
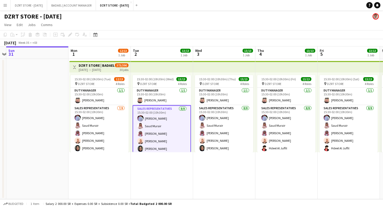
click at [197, 31] on app-toolbar "Copy Paste Paste Command V Paste with crew Command Shift V Paste linked Job [GE…" at bounding box center [191, 34] width 383 height 9
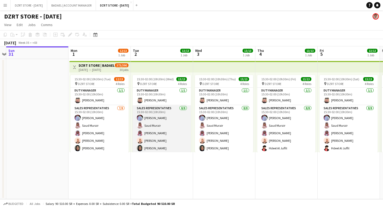
click at [161, 130] on app-card-role "SALES REPRESENTATIVES [DATE] 15:30-02:00 (10h30m) [PERSON_NAME] [PERSON_NAME] S…" at bounding box center [162, 140] width 58 height 71
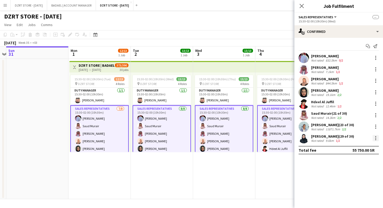
click at [377, 137] on div at bounding box center [376, 138] width 6 height 6
click at [304, 138] on div at bounding box center [191, 104] width 383 height 208
click at [304, 139] on app-user-avatar at bounding box center [304, 138] width 10 height 10
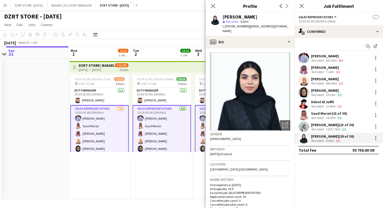
click at [235, 17] on div "[PERSON_NAME]" at bounding box center [240, 17] width 35 height 5
copy div "[PERSON_NAME]"
click at [102, 142] on app-card-role "SALES REPRESENTATIVES [DATE] 15:30-02:00 (10h30m) [PERSON_NAME] [PERSON_NAME] S…" at bounding box center [99, 141] width 58 height 72
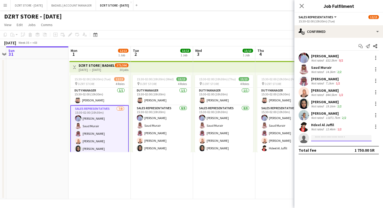
click at [329, 137] on input at bounding box center [341, 138] width 60 height 6
paste input "**********"
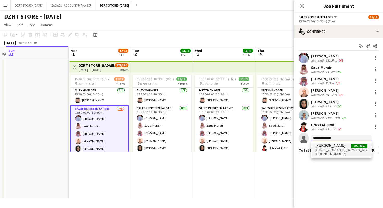
type input "**********"
click at [326, 152] on span "[EMAIL_ADDRESS][DOMAIN_NAME]" at bounding box center [342, 150] width 52 height 4
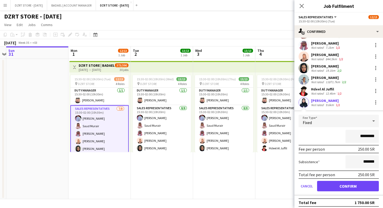
scroll to position [37, 0]
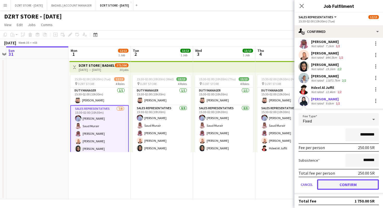
click at [340, 184] on button "Confirm" at bounding box center [348, 184] width 62 height 10
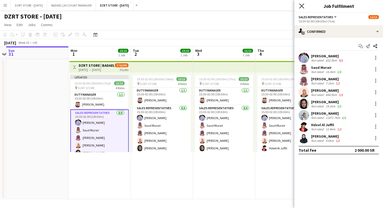
click at [302, 5] on icon "Close pop-in" at bounding box center [301, 5] width 5 height 5
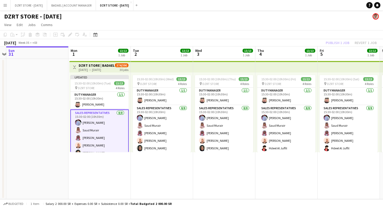
click at [172, 68] on app-top-bar at bounding box center [162, 66] width 62 height 11
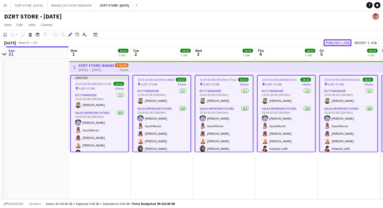
click at [340, 43] on button "Publish 1 job" at bounding box center [338, 42] width 28 height 7
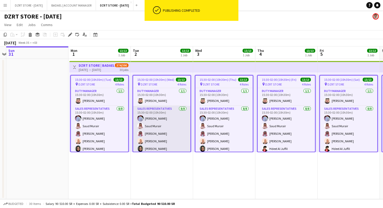
click at [168, 140] on app-card-role "SALES REPRESENTATIVES [DATE] 15:30-02:00 (10h30m) [PERSON_NAME] [PERSON_NAME] S…" at bounding box center [161, 141] width 57 height 71
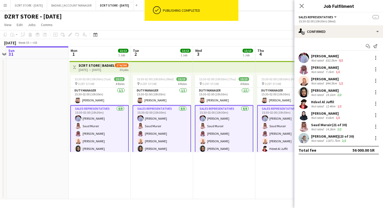
click at [304, 125] on app-user-avatar at bounding box center [304, 127] width 10 height 10
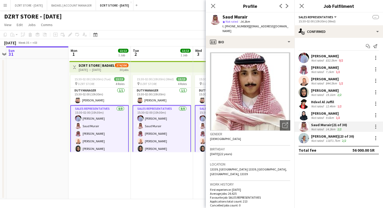
click at [245, 16] on div "Saud Murair" at bounding box center [235, 17] width 25 height 5
copy div "Saud Murair"
click at [375, 126] on div at bounding box center [375, 126] width 1 height 1
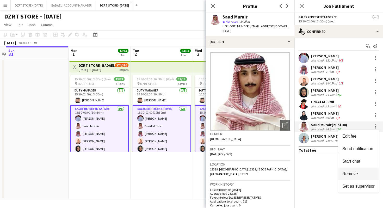
click at [357, 173] on span "Remove" at bounding box center [351, 174] width 16 height 4
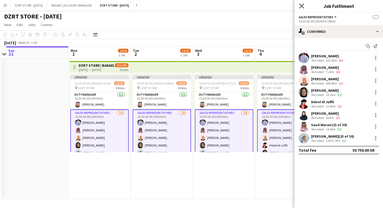
click at [303, 3] on icon "Close pop-in" at bounding box center [301, 5] width 5 height 5
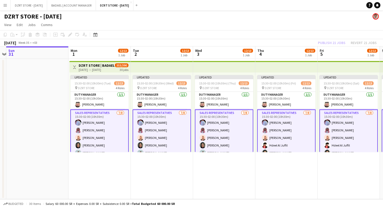
click at [227, 64] on app-top-bar at bounding box center [224, 66] width 62 height 11
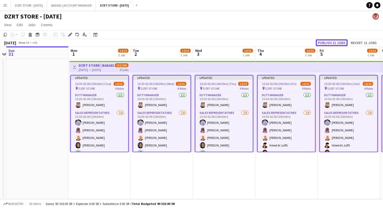
click at [338, 44] on button "Publish 21 jobs" at bounding box center [332, 42] width 32 height 7
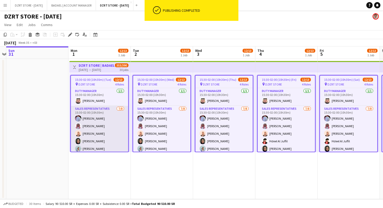
click at [105, 143] on app-card-role "SALES REPRESENTATIVES [DATE] 15:30-02:00 (10h30m) Abdulrahman Mammdoh [PERSON_N…" at bounding box center [99, 141] width 57 height 71
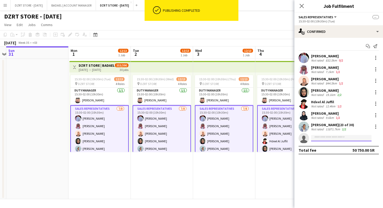
click at [317, 137] on input at bounding box center [341, 138] width 60 height 6
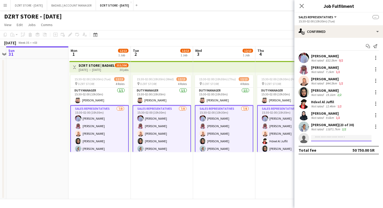
paste input "**********"
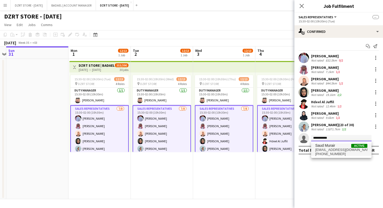
type input "**********"
click at [327, 147] on span "Saud Murair" at bounding box center [326, 145] width 20 height 4
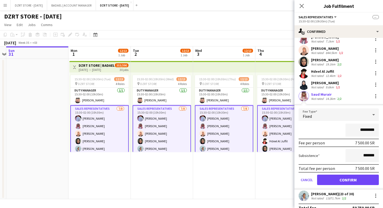
scroll to position [31, 0]
click at [337, 178] on button "Confirm" at bounding box center [348, 179] width 62 height 10
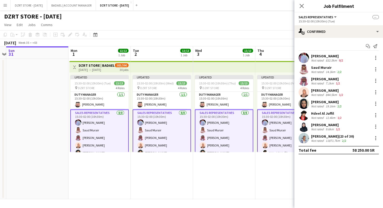
scroll to position [0, 0]
click at [301, 6] on icon at bounding box center [301, 5] width 5 height 5
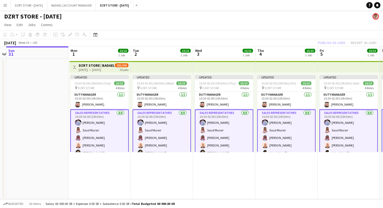
click at [276, 67] on app-top-bar at bounding box center [287, 66] width 62 height 11
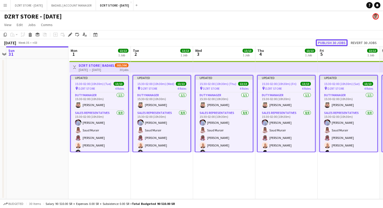
click at [331, 42] on button "Publish 30 jobs" at bounding box center [332, 42] width 32 height 7
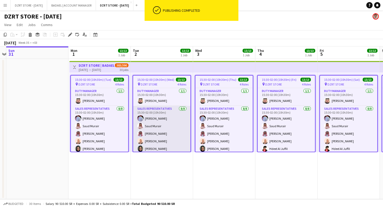
click at [167, 138] on app-card-role "SALES REPRESENTATIVES [DATE] 15:30-02:00 (10h30m) [PERSON_NAME] [PERSON_NAME] S…" at bounding box center [161, 141] width 57 height 71
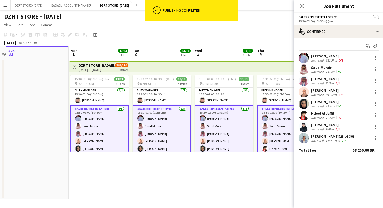
click at [306, 137] on app-user-avatar at bounding box center [304, 138] width 10 height 10
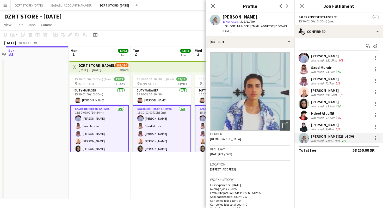
click at [250, 15] on div "[PERSON_NAME]" at bounding box center [240, 17] width 35 height 5
copy div "[PERSON_NAME]"
click at [377, 138] on div at bounding box center [376, 138] width 6 height 6
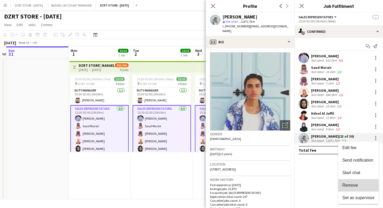
click at [347, 185] on span "Remove" at bounding box center [351, 185] width 16 height 4
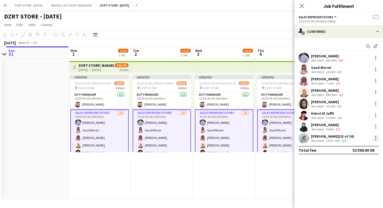
click at [377, 139] on div at bounding box center [376, 138] width 6 height 6
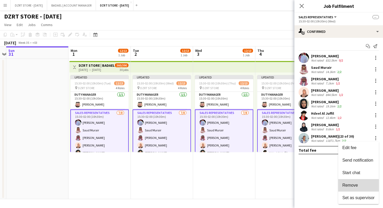
click at [352, 186] on span "Remove" at bounding box center [351, 185] width 16 height 4
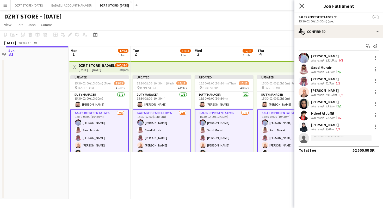
click at [302, 5] on icon "Close pop-in" at bounding box center [301, 5] width 5 height 5
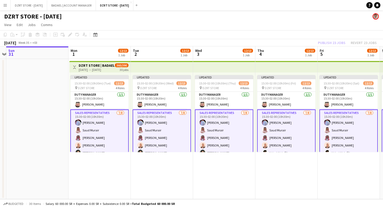
click at [226, 66] on app-top-bar at bounding box center [224, 66] width 62 height 11
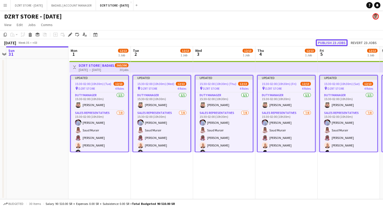
click at [330, 43] on button "Publish 23 jobs" at bounding box center [332, 42] width 32 height 7
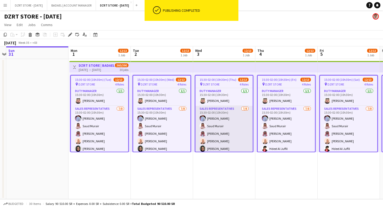
click at [222, 141] on app-card-role "SALES REPRESENTATIVES [DATE] 15:30-02:00 (10h30m) [PERSON_NAME] [PERSON_NAME] S…" at bounding box center [224, 141] width 57 height 71
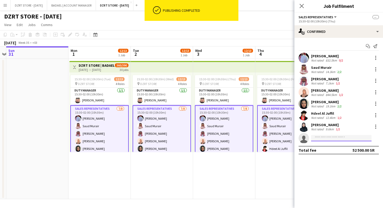
click at [324, 136] on input at bounding box center [341, 138] width 60 height 6
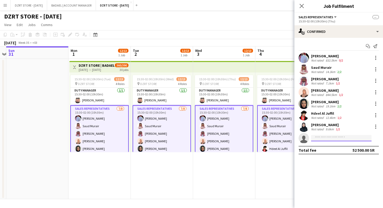
paste input "**********"
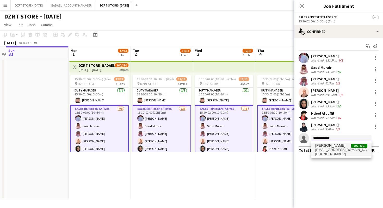
type input "**********"
click at [328, 149] on span "[EMAIL_ADDRESS][DOMAIN_NAME]" at bounding box center [342, 150] width 52 height 4
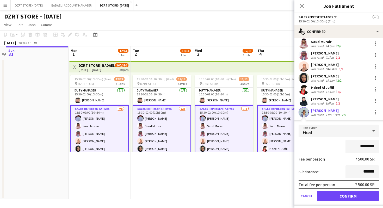
scroll to position [37, 0]
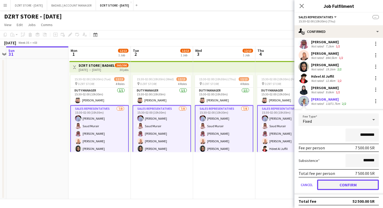
click at [330, 185] on button "Confirm" at bounding box center [348, 185] width 62 height 10
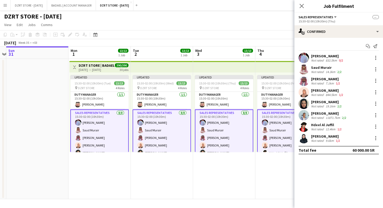
scroll to position [0, 0]
click at [302, 5] on icon "Close pop-in" at bounding box center [301, 5] width 5 height 5
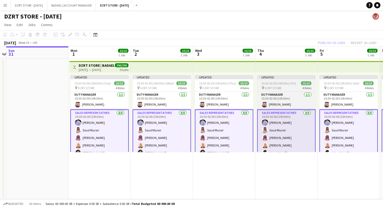
click at [284, 77] on div "Updated" at bounding box center [286, 77] width 58 height 4
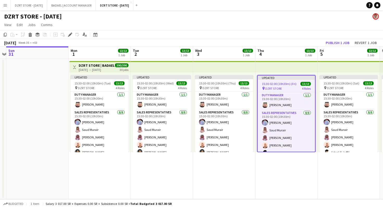
click at [282, 68] on app-top-bar at bounding box center [287, 66] width 62 height 11
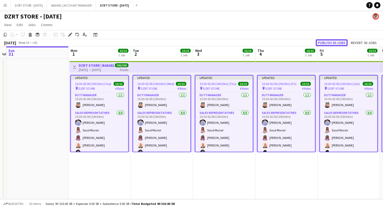
click at [338, 43] on button "Publish 30 jobs" at bounding box center [332, 42] width 32 height 7
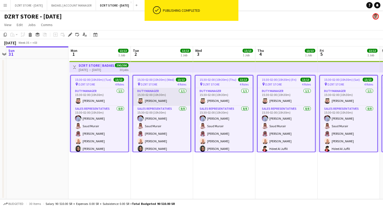
click at [181, 97] on app-card-role "Duty Manager [DATE] 15:30-02:00 (10h30m) [PERSON_NAME]" at bounding box center [161, 97] width 57 height 18
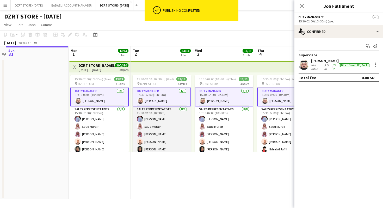
click at [173, 124] on app-card-role "SALES REPRESENTATIVES [DATE] 15:30-02:00 (10h30m) [PERSON_NAME] [PERSON_NAME] S…" at bounding box center [162, 141] width 58 height 71
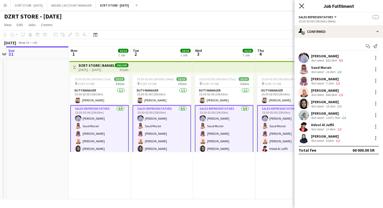
click at [302, 5] on icon at bounding box center [301, 5] width 5 height 5
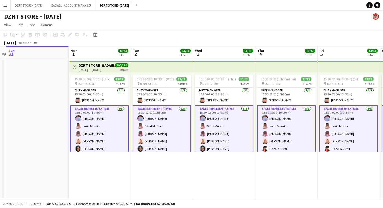
scroll to position [75, 0]
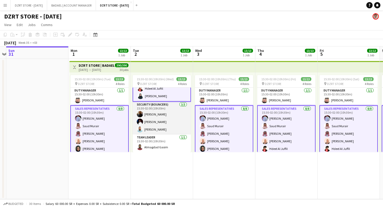
click at [156, 123] on app-card-role "Security (Bouncers) [DATE] 15:30-02:00 (10h30m) [PERSON_NAME] [PERSON_NAME] Ali…" at bounding box center [162, 118] width 58 height 33
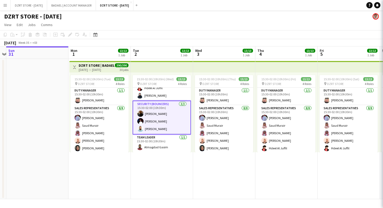
scroll to position [75, 0]
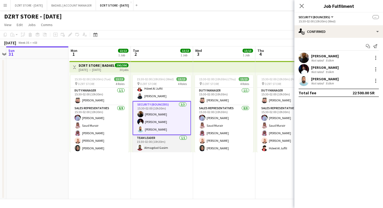
click at [159, 147] on app-card-role "Team Leader [DATE] 15:30-02:00 (10h30m) Almagdad Gasim" at bounding box center [162, 144] width 58 height 18
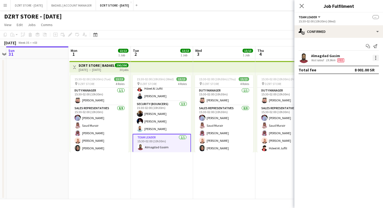
click at [375, 58] on div at bounding box center [375, 57] width 1 height 1
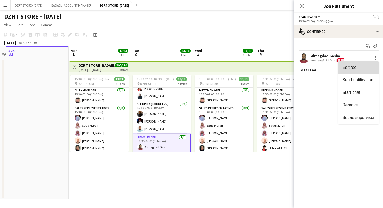
click at [348, 68] on span "Edit fee" at bounding box center [350, 67] width 14 height 4
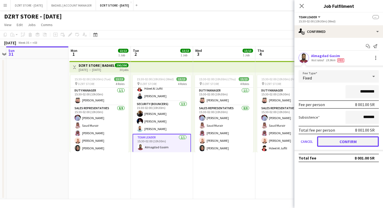
click at [348, 144] on button "Confirm" at bounding box center [348, 141] width 62 height 10
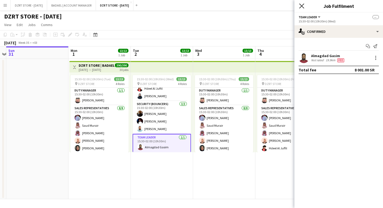
click at [302, 5] on icon at bounding box center [301, 5] width 5 height 5
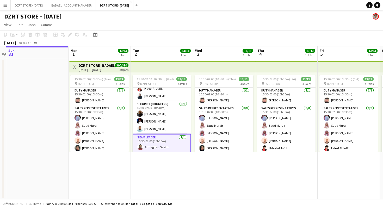
click at [234, 27] on app-page-menu "View Day view expanded Day view collapsed Month view Date picker Jump to [DATE]…" at bounding box center [191, 25] width 383 height 10
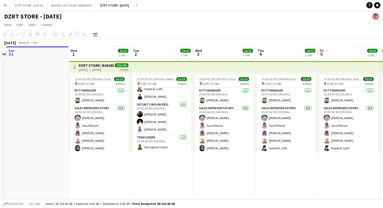
scroll to position [74, 0]
click at [211, 20] on div "DZRT STORE - [DATE]" at bounding box center [191, 15] width 383 height 10
